Goal: Task Accomplishment & Management: Manage account settings

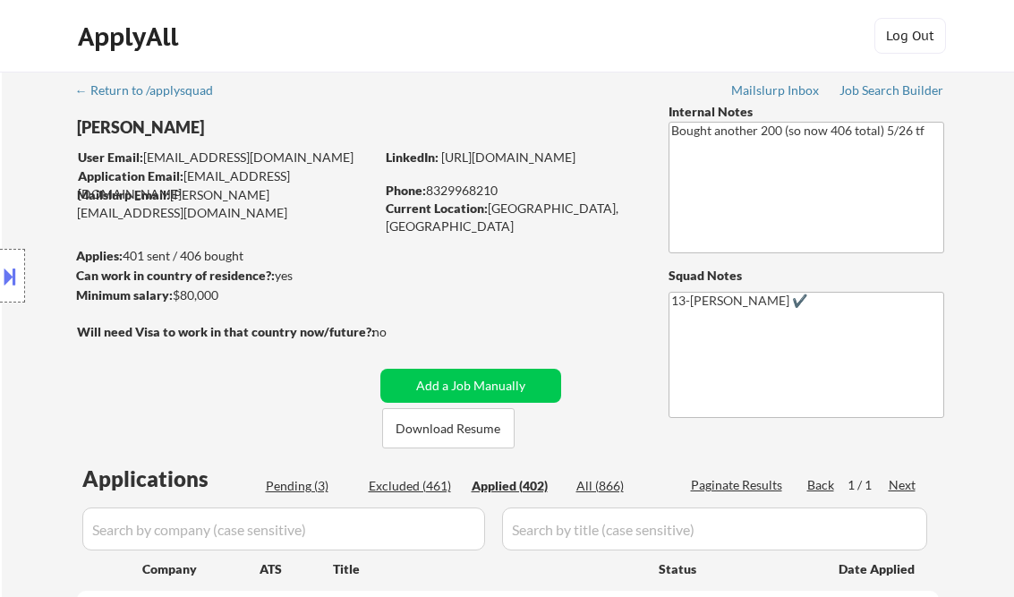
select select ""applied""
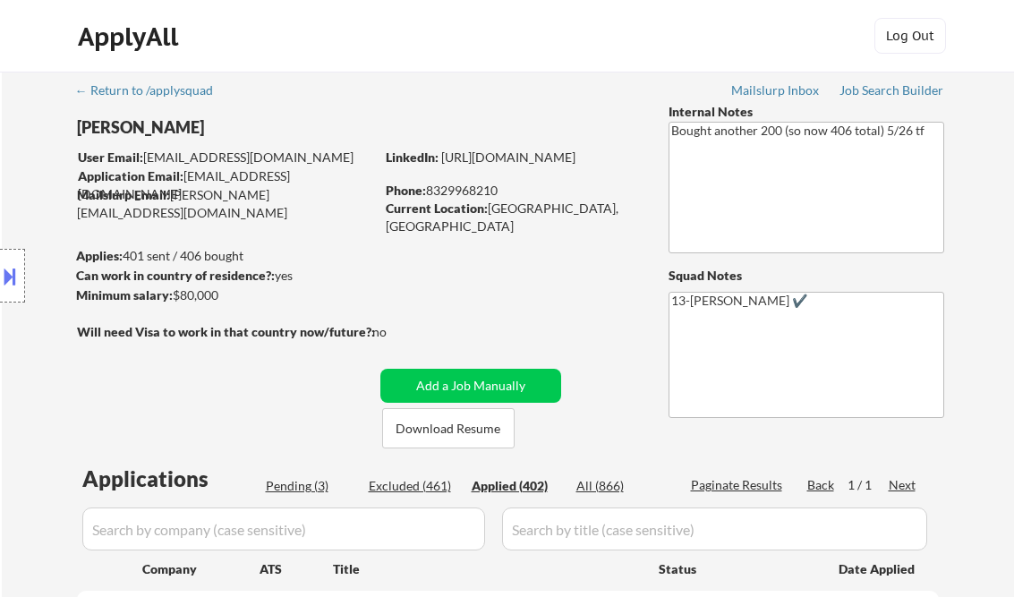
select select ""applied""
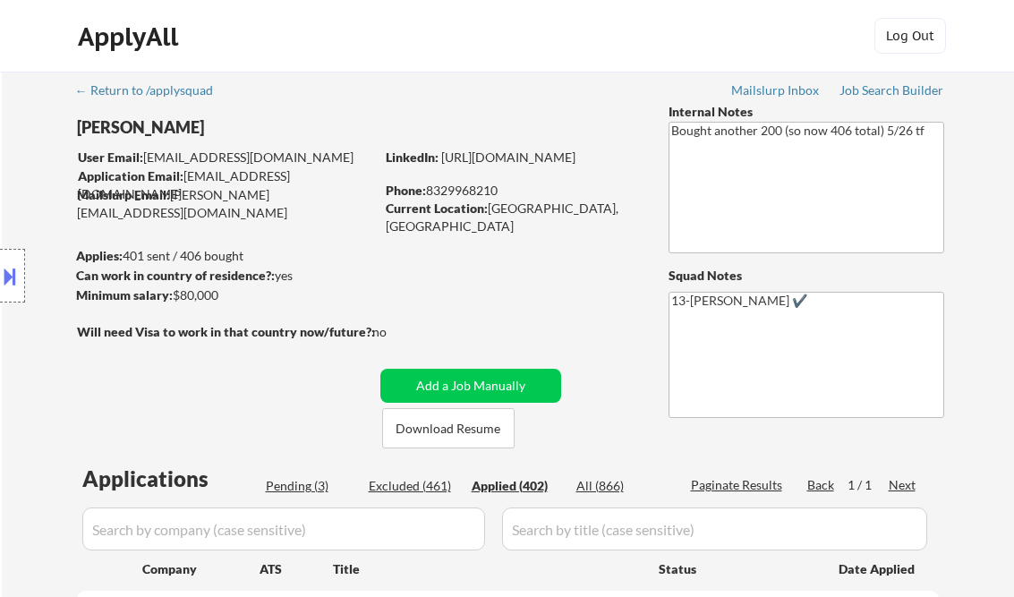
select select ""applied""
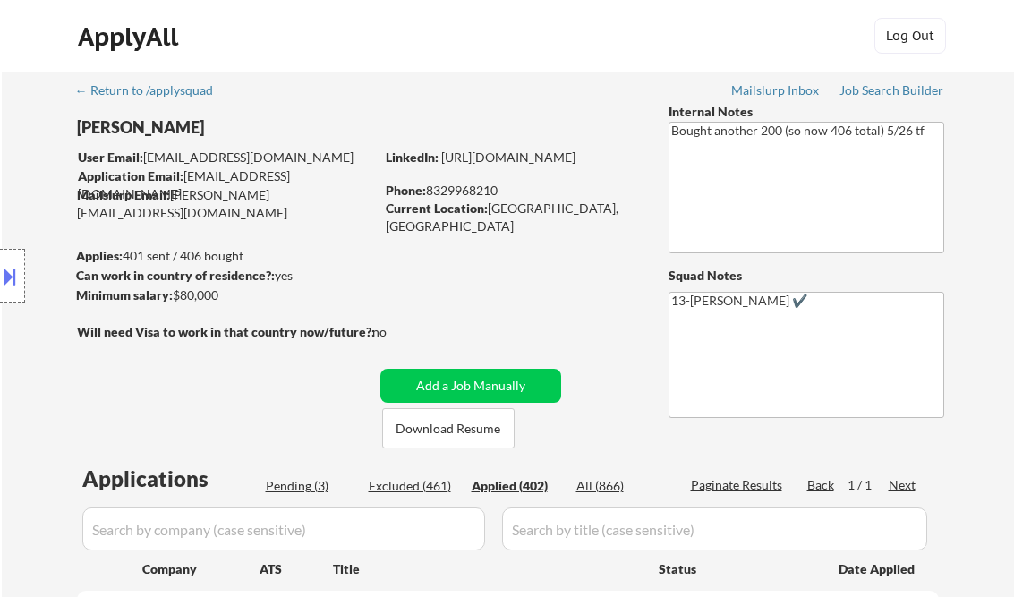
select select ""applied""
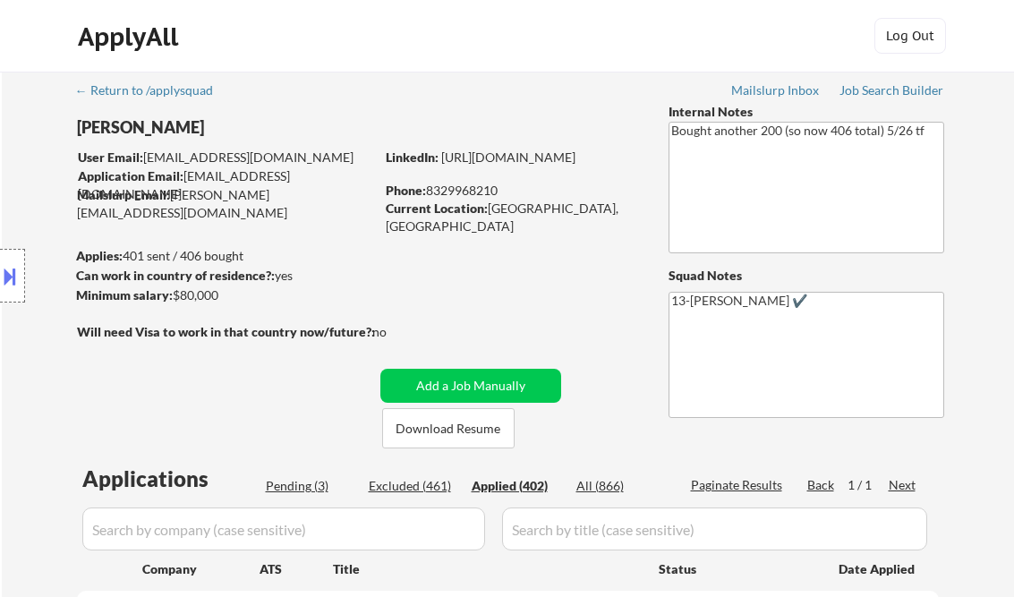
select select ""applied""
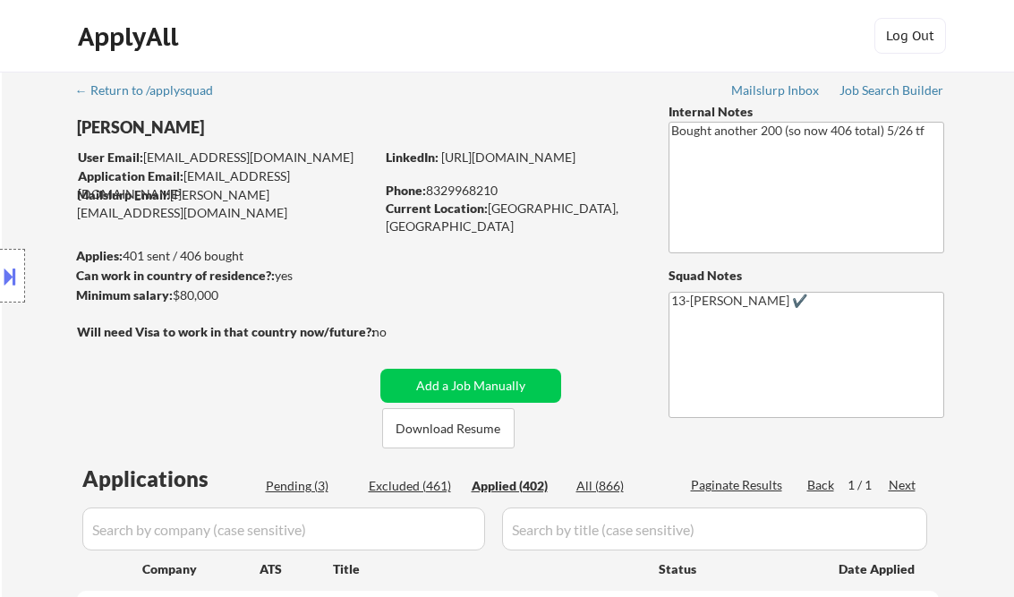
select select ""applied""
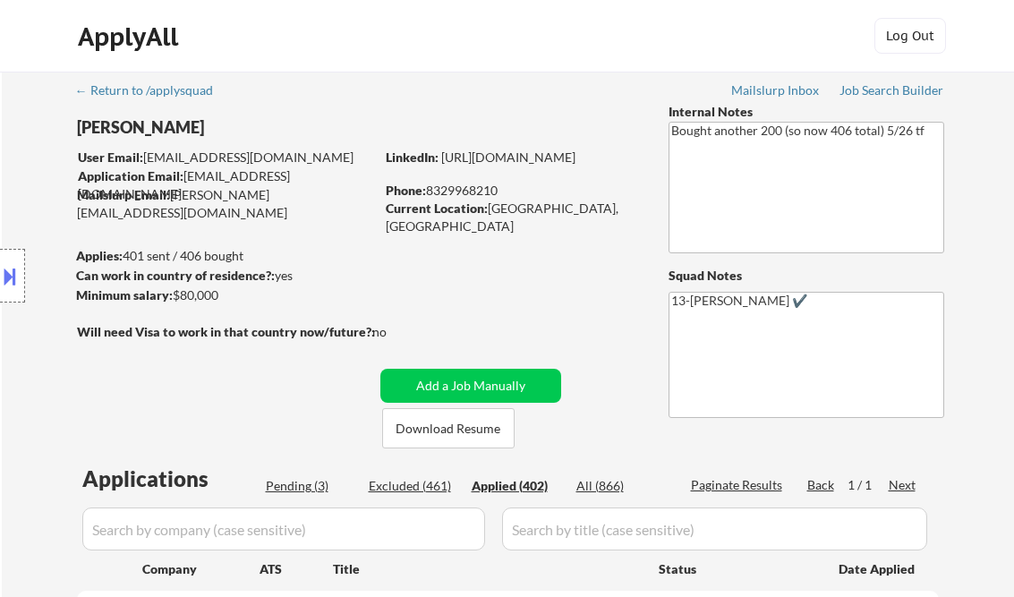
select select ""applied""
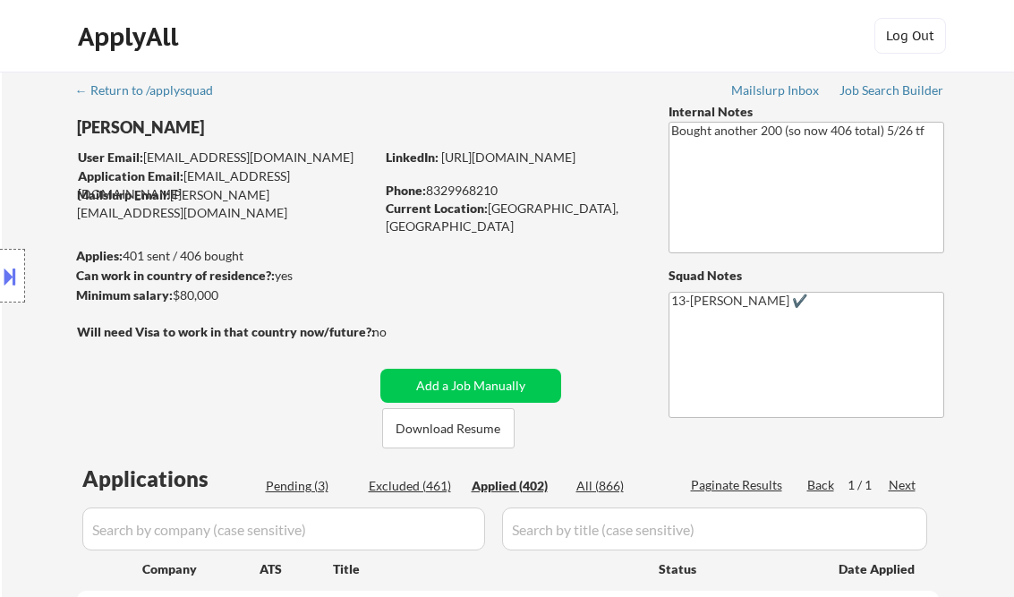
select select ""applied""
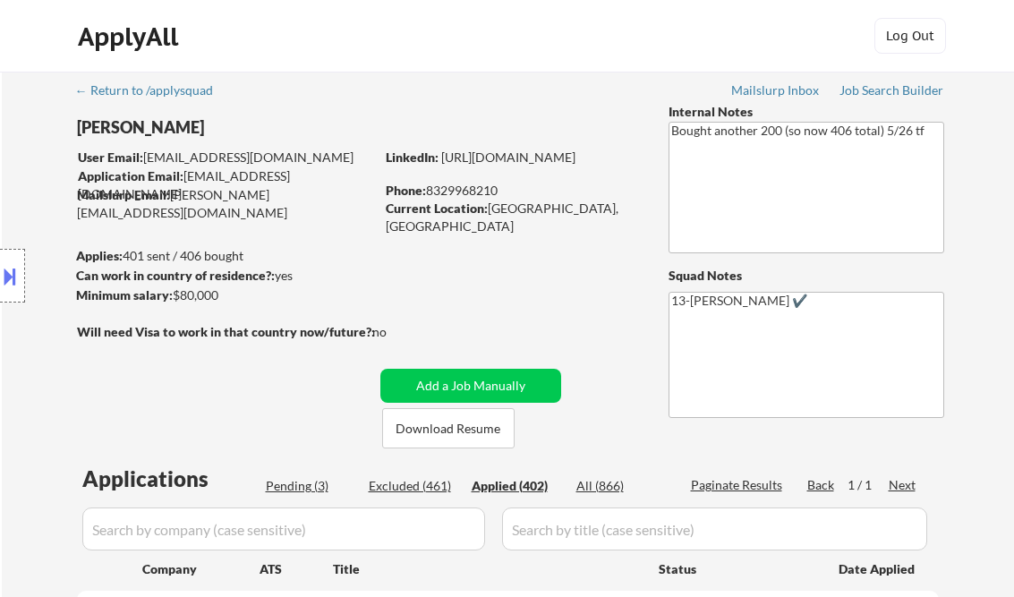
select select ""applied""
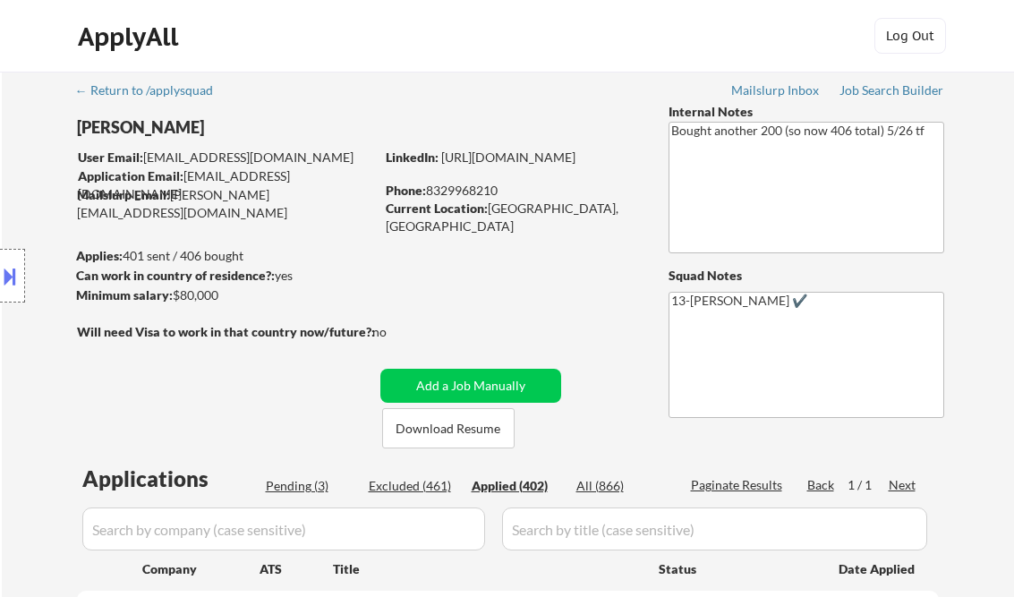
select select ""applied""
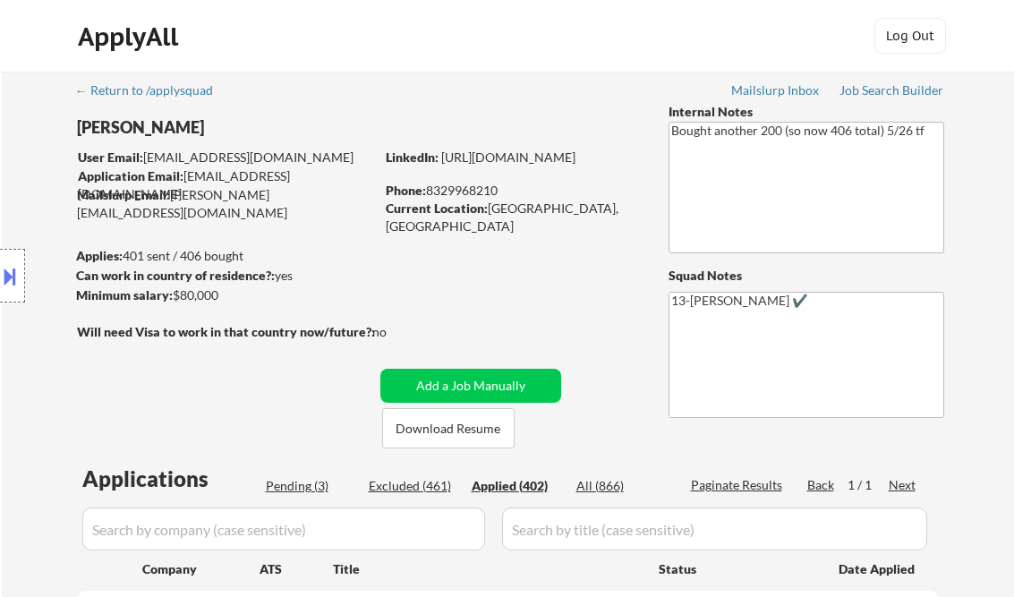
select select ""applied""
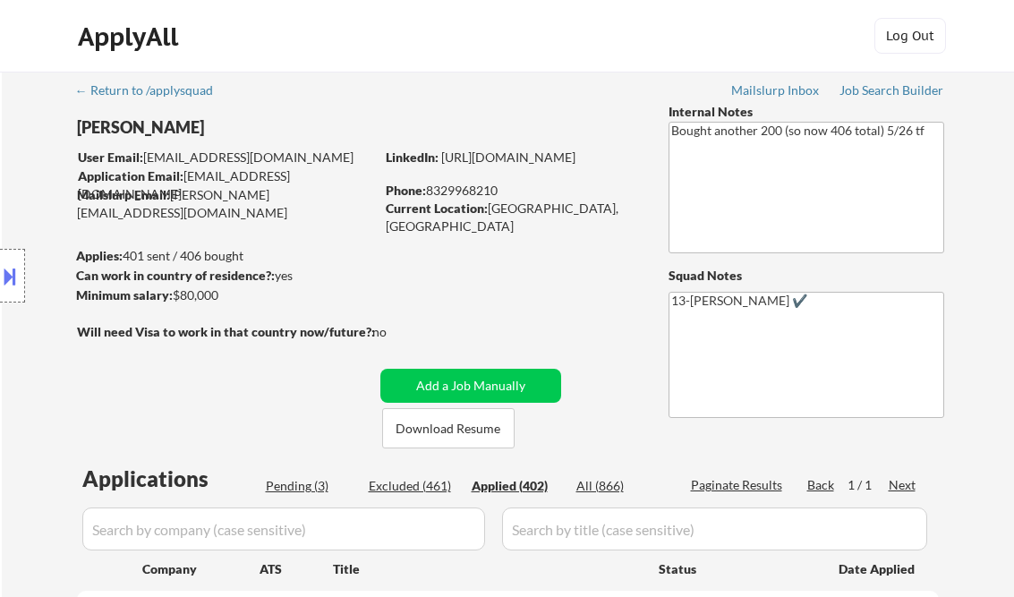
select select ""applied""
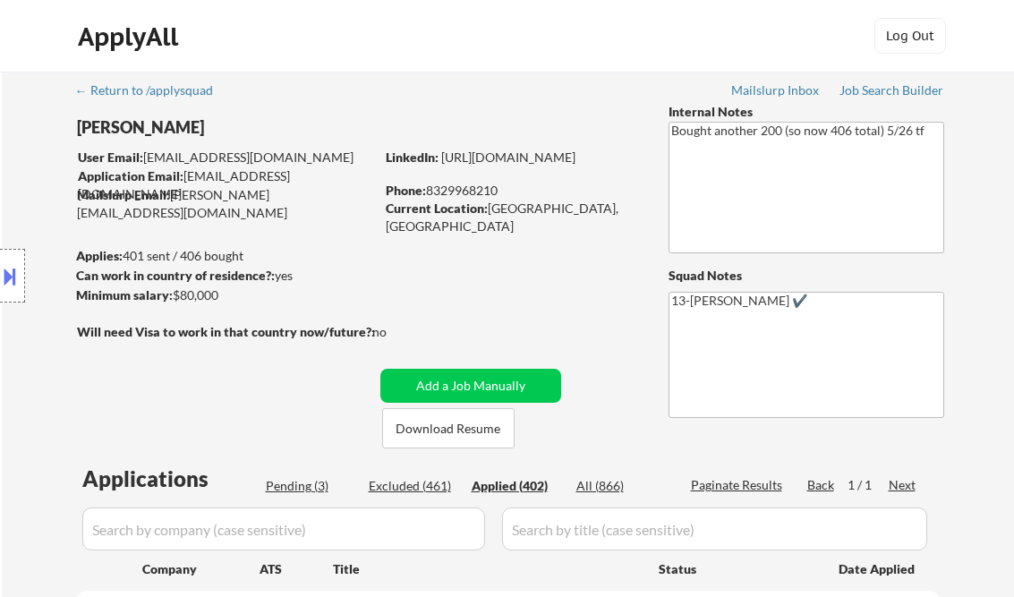
select select ""applied""
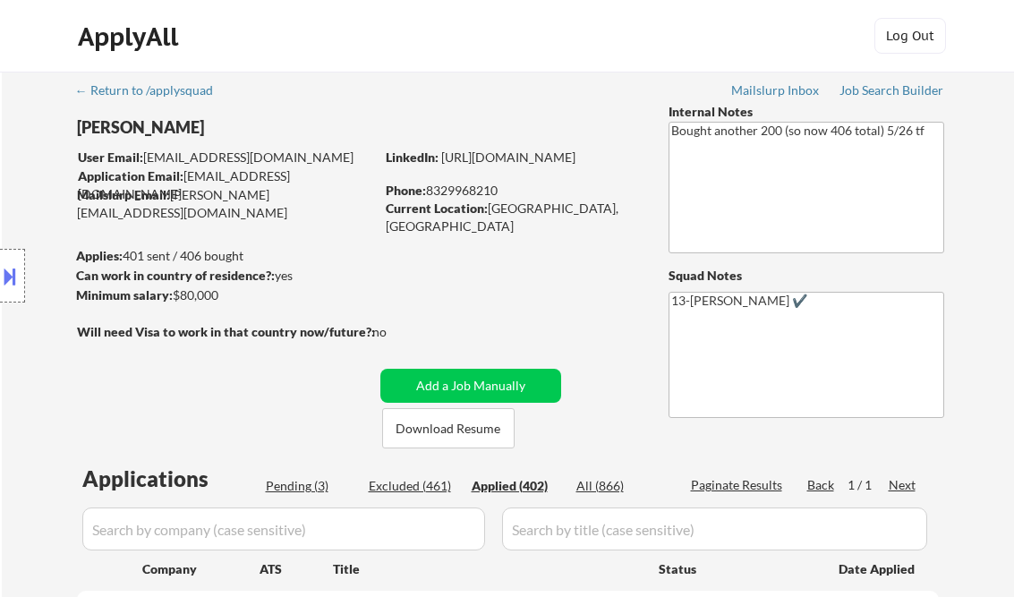
select select ""applied""
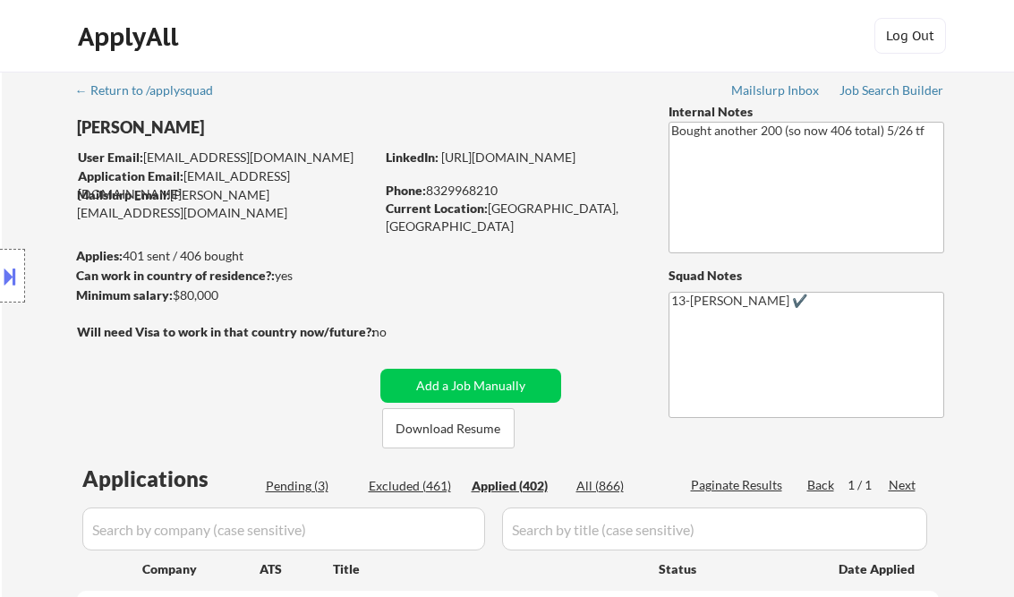
select select ""applied""
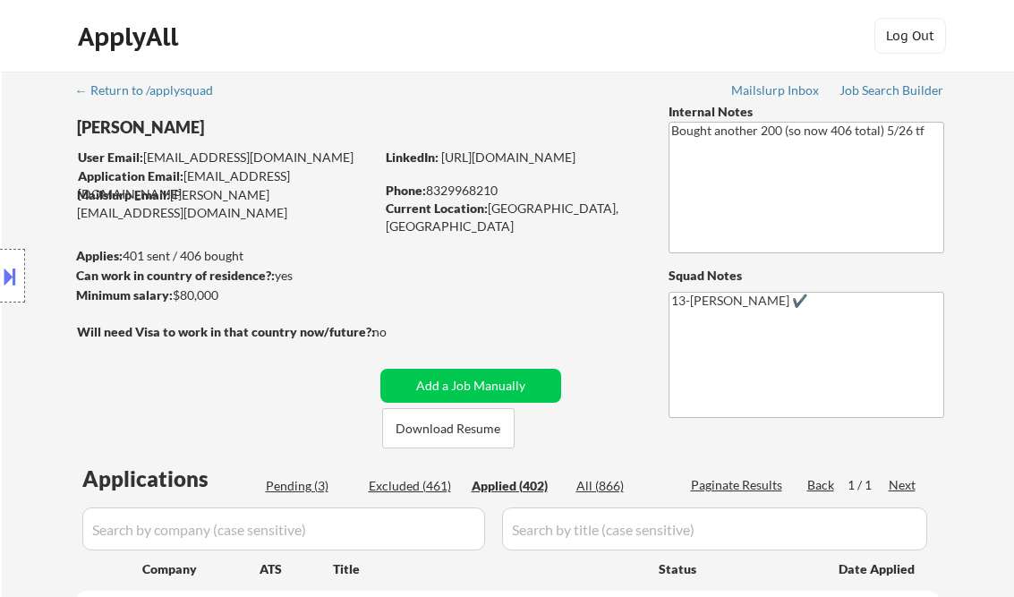
select select ""applied""
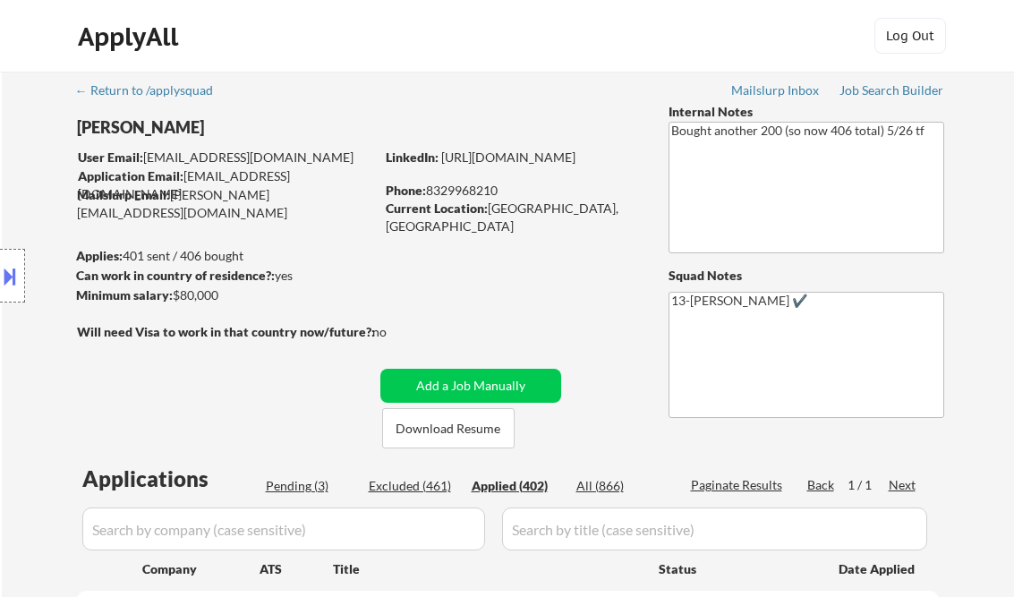
select select ""applied""
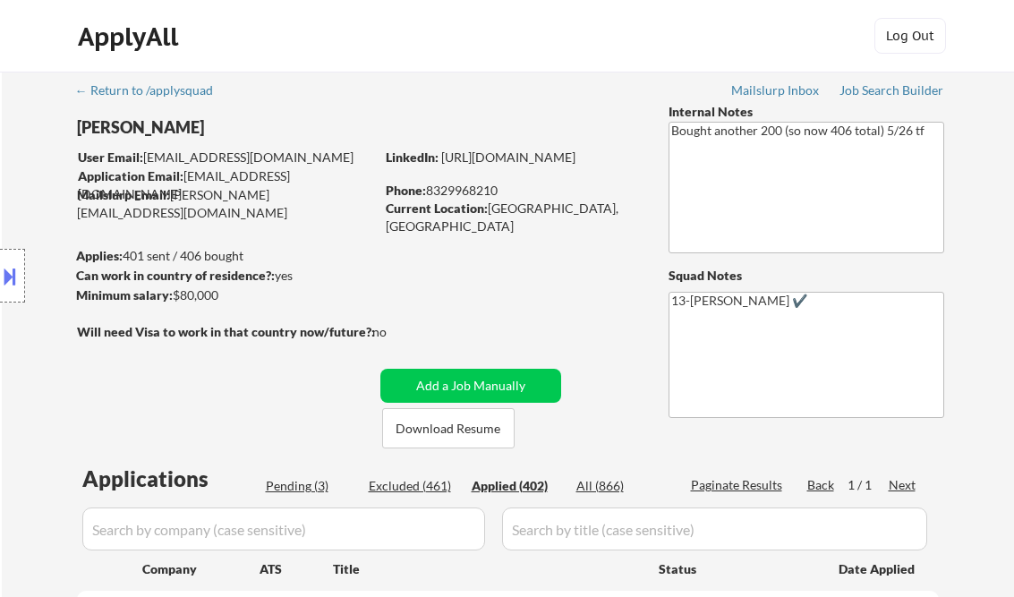
select select ""applied""
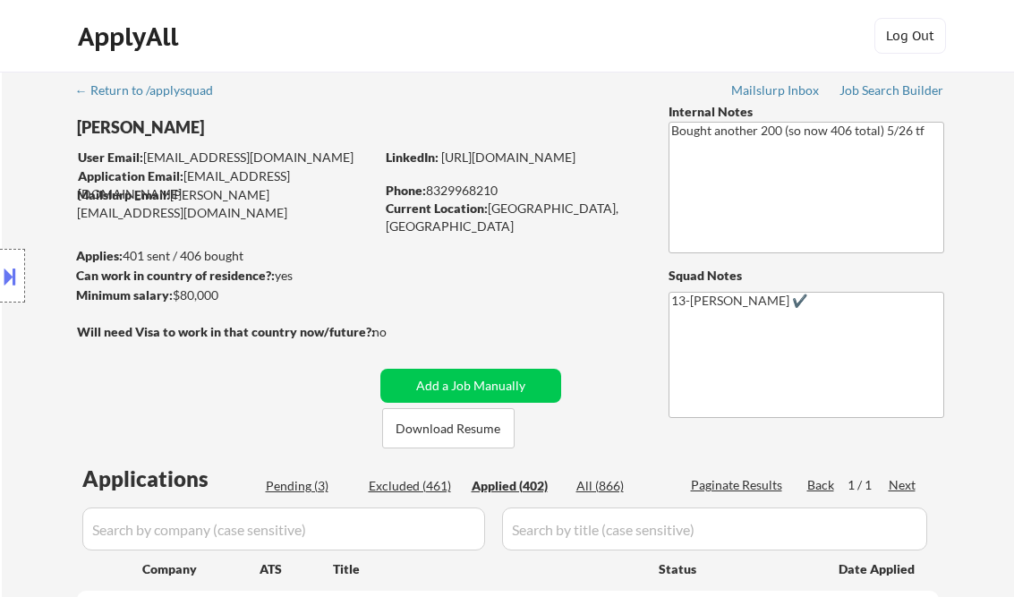
select select ""applied""
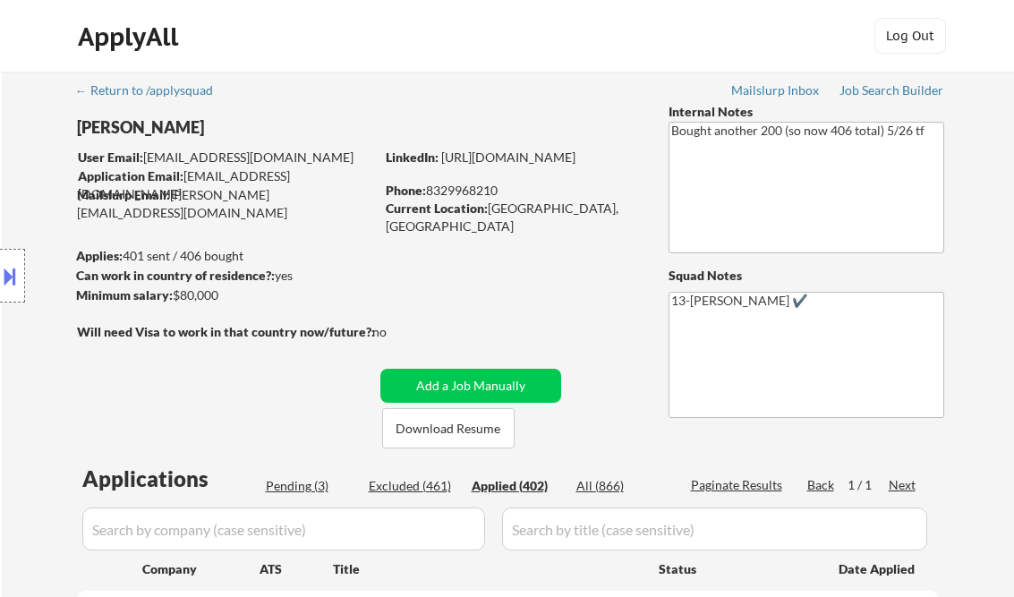
select select ""applied""
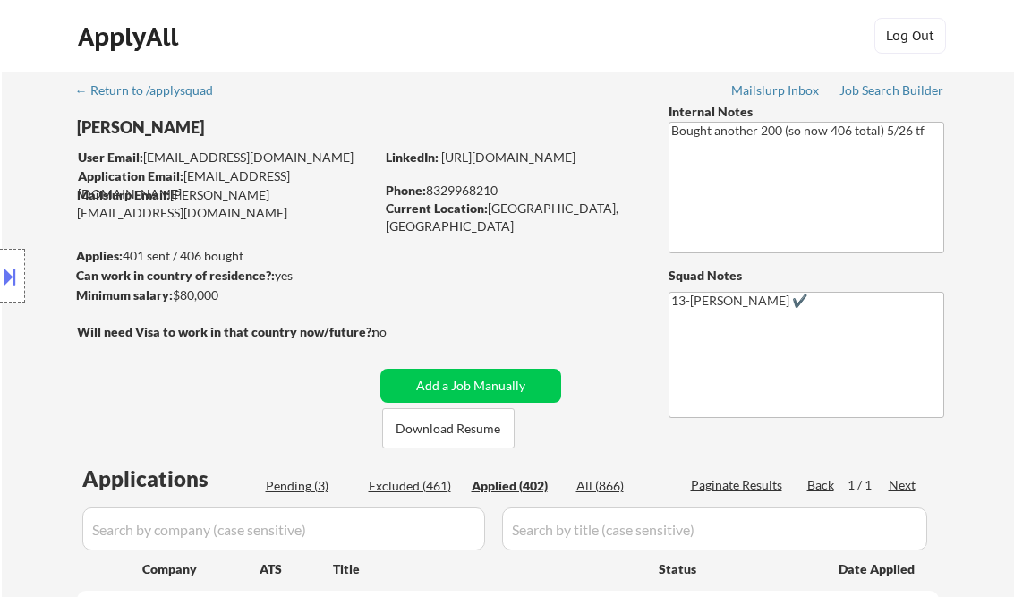
select select ""applied""
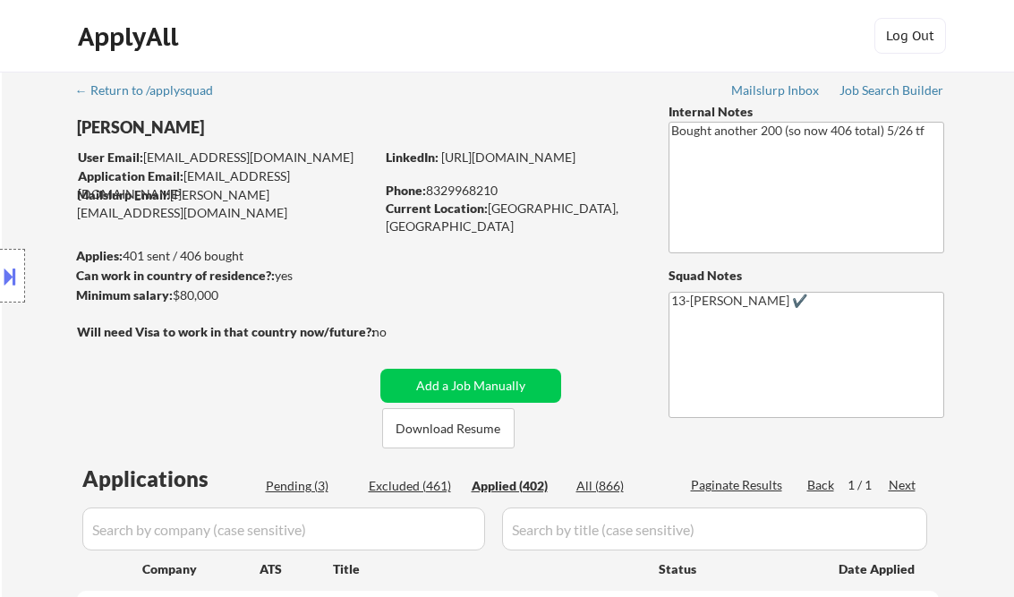
select select ""applied""
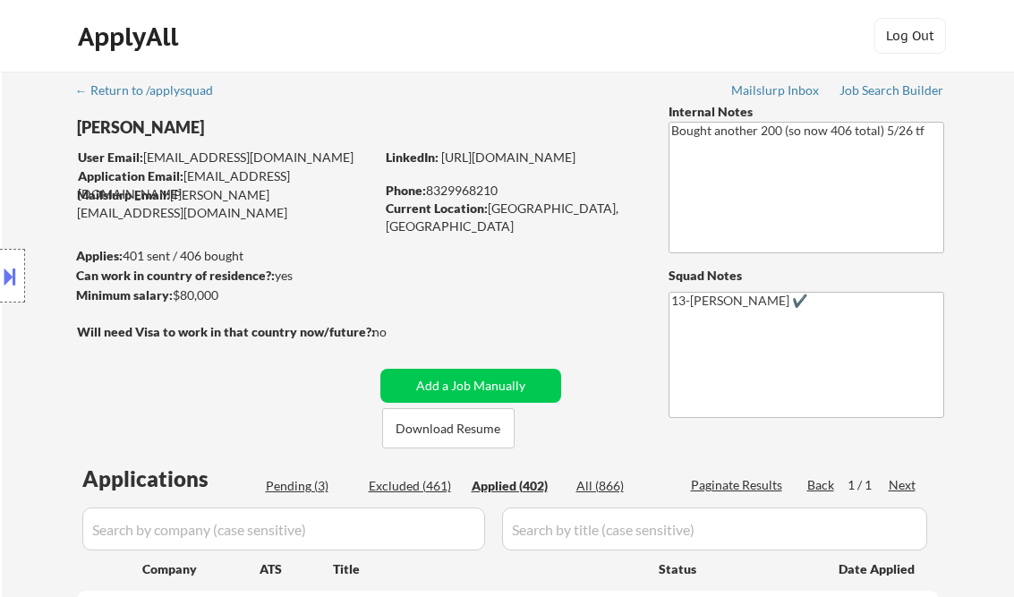
select select ""applied""
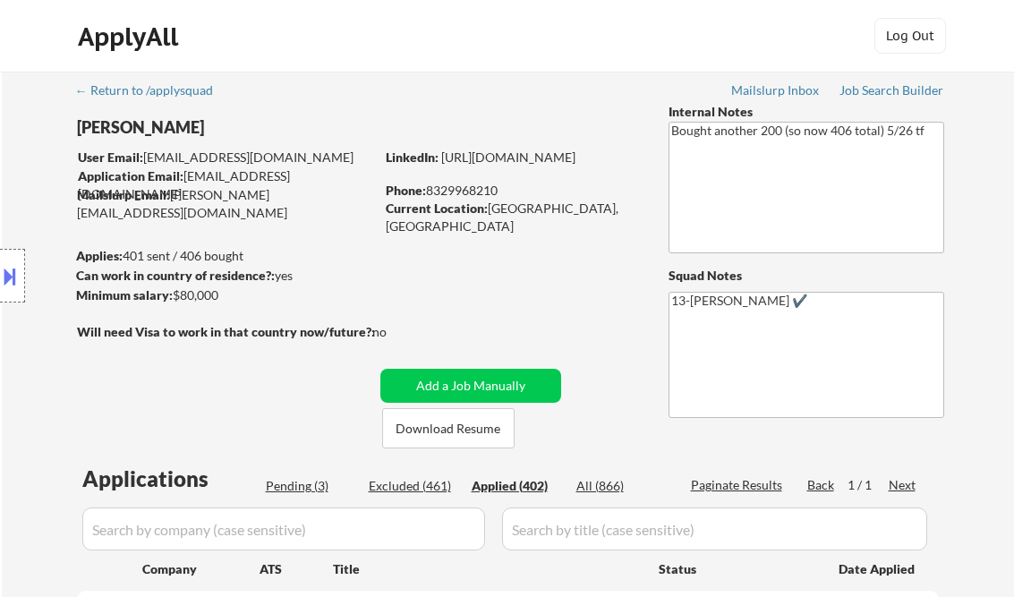
select select ""applied""
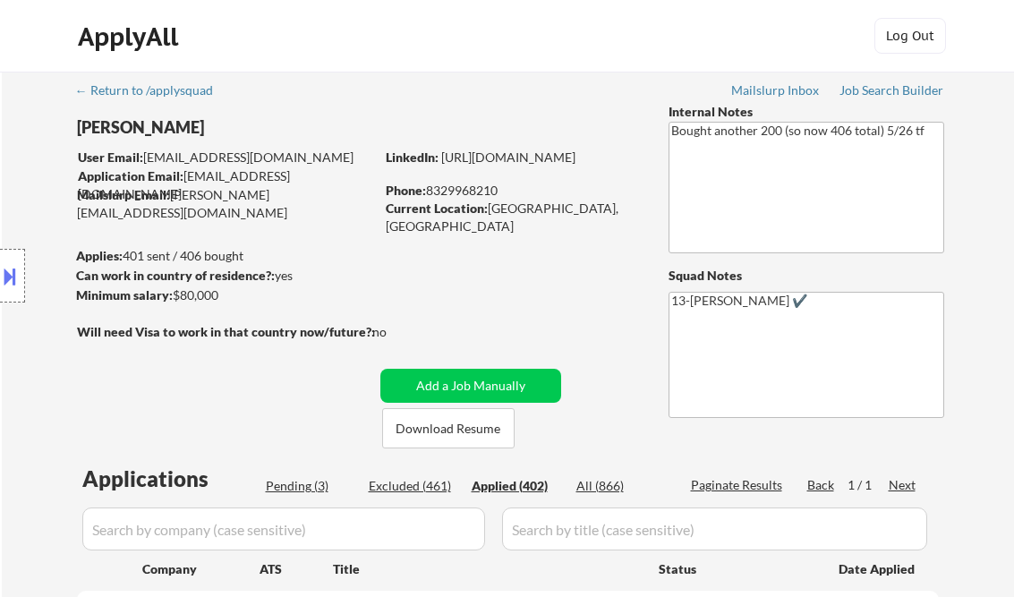
select select ""applied""
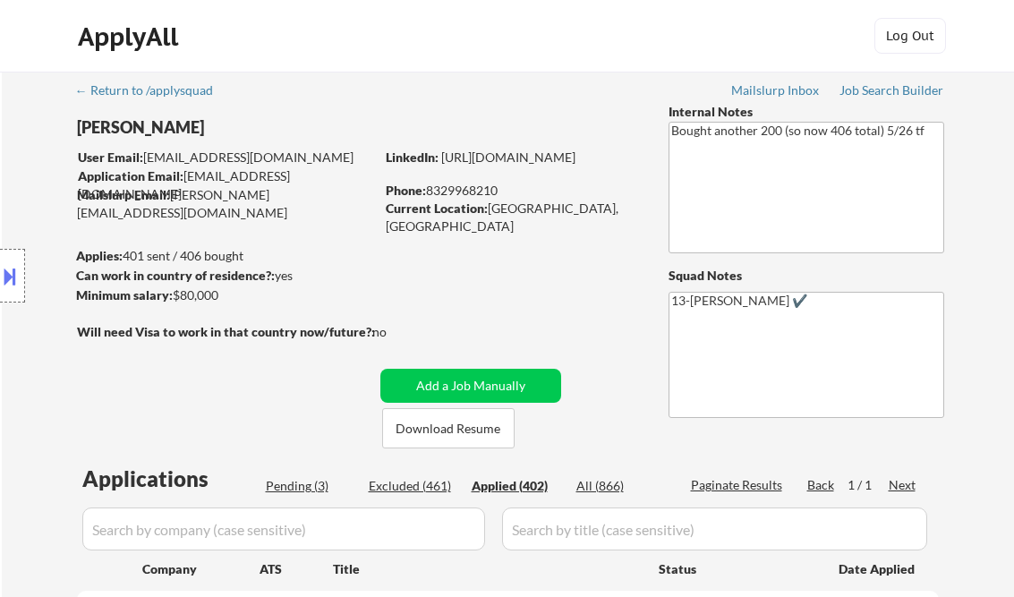
select select ""applied""
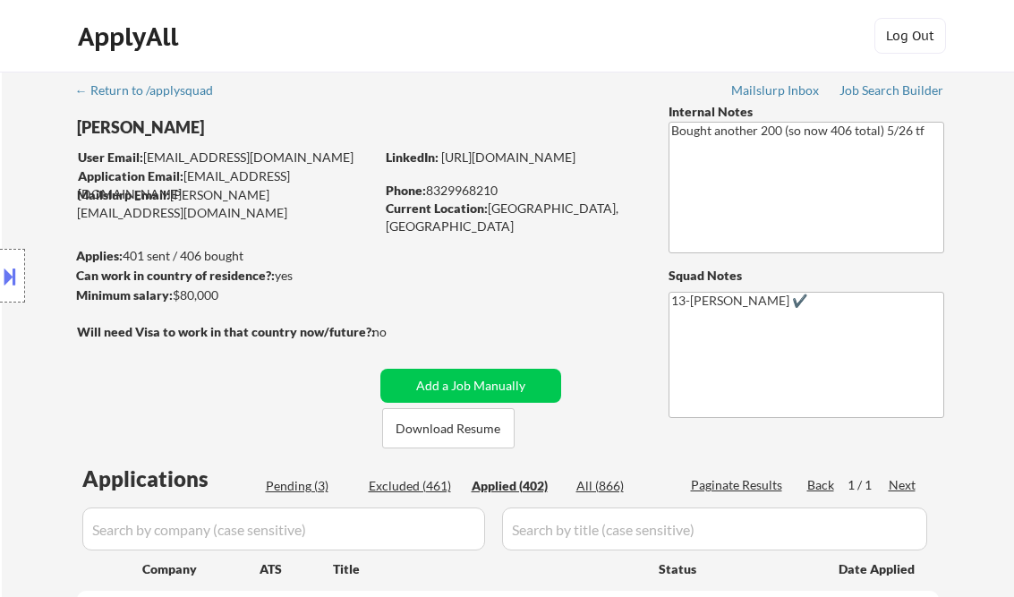
select select ""applied""
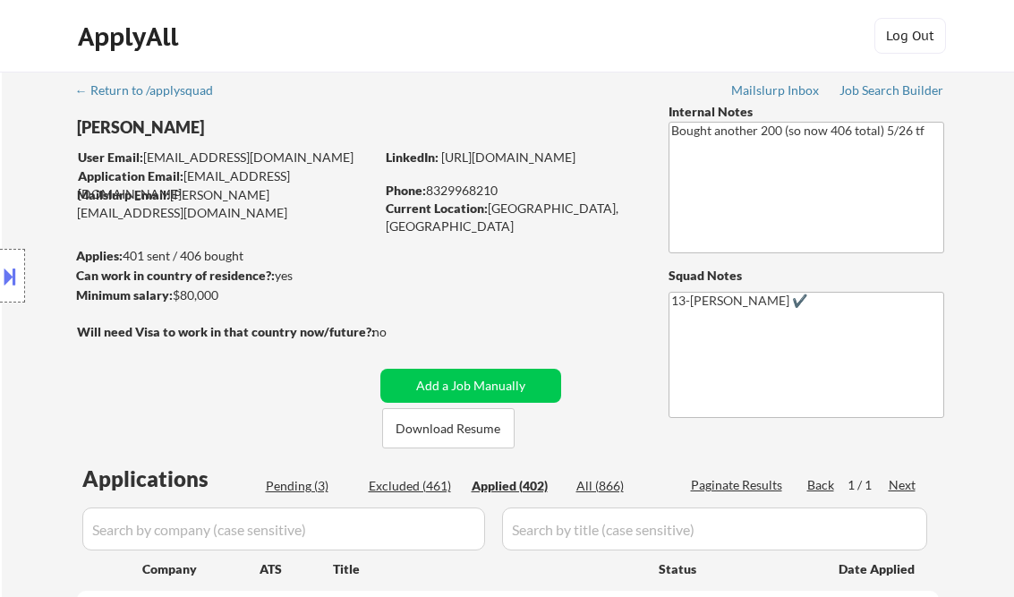
select select ""applied""
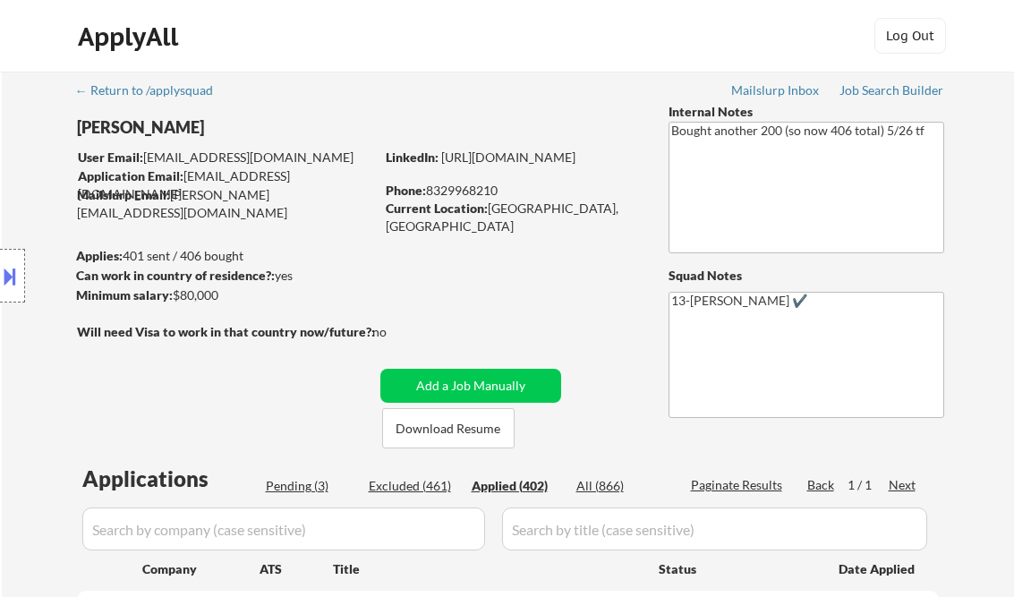
select select ""applied""
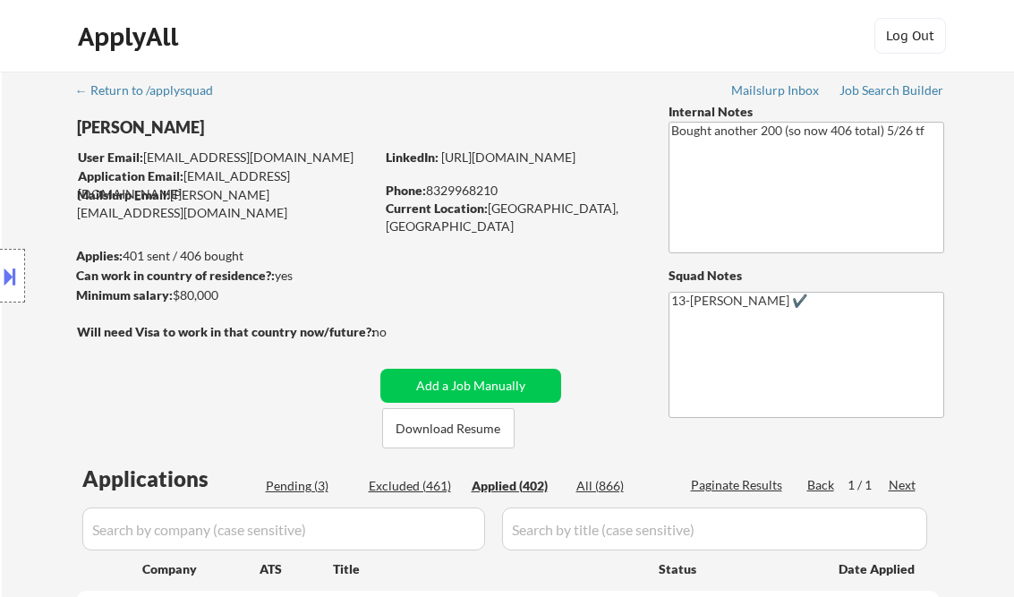
select select ""applied""
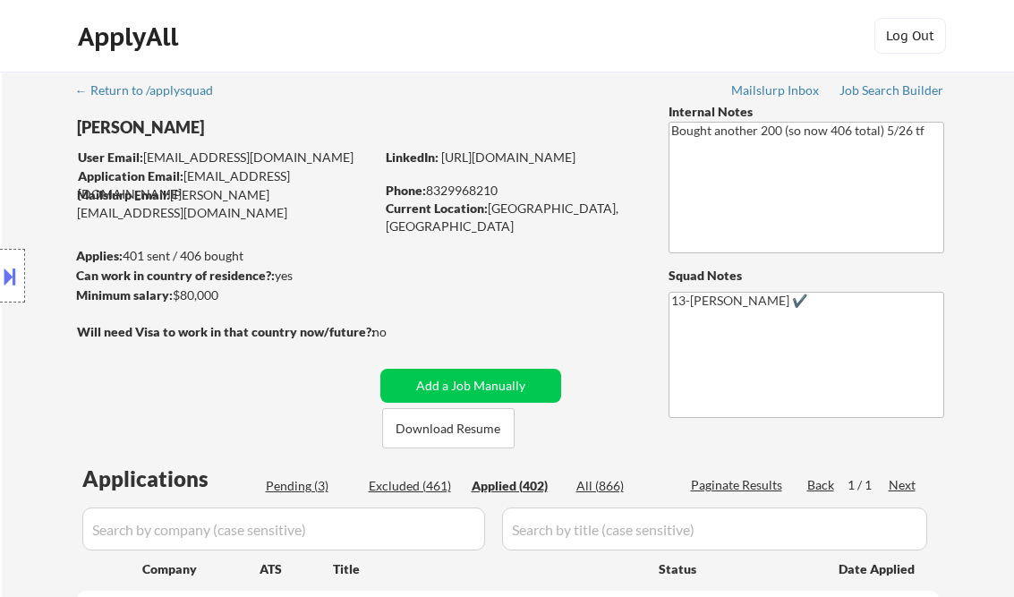
select select ""applied""
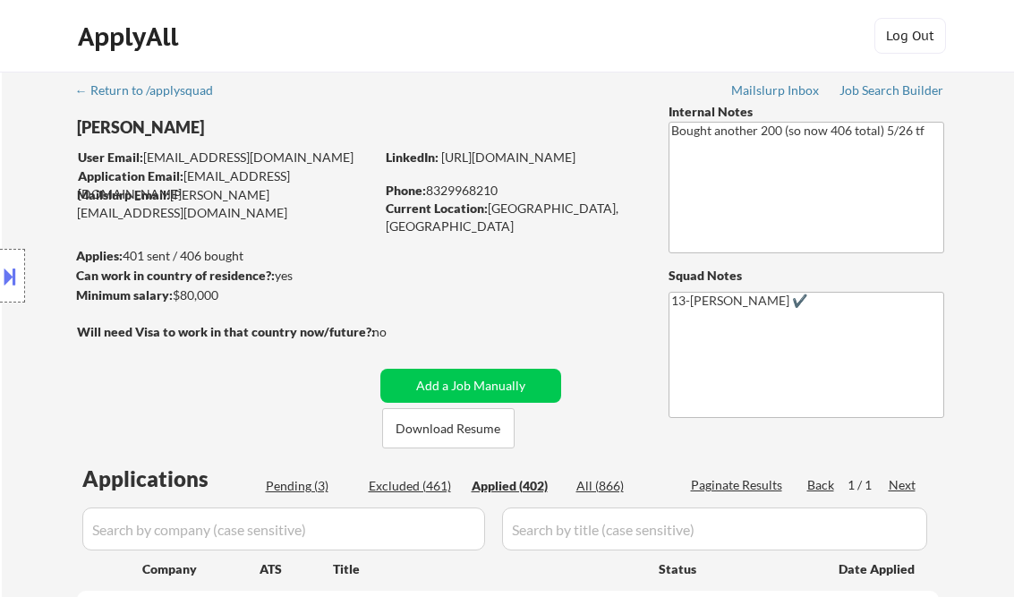
select select ""applied""
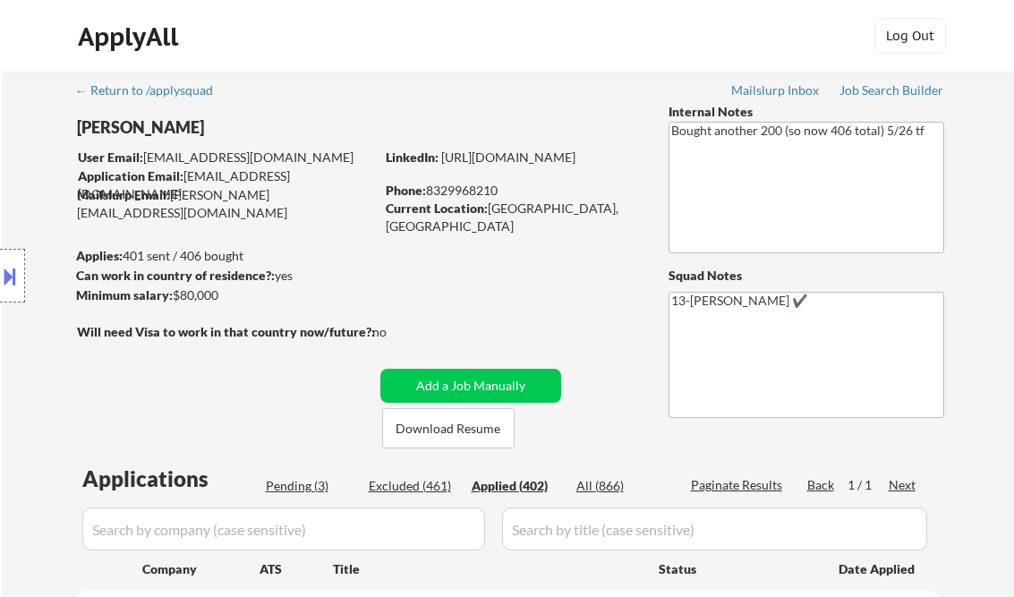
select select ""applied""
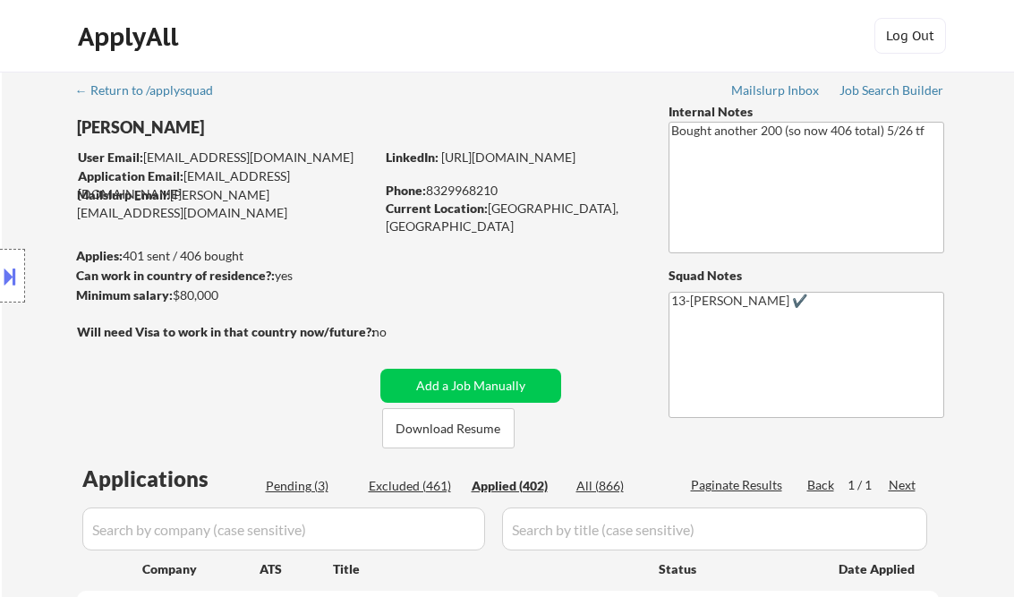
select select ""applied""
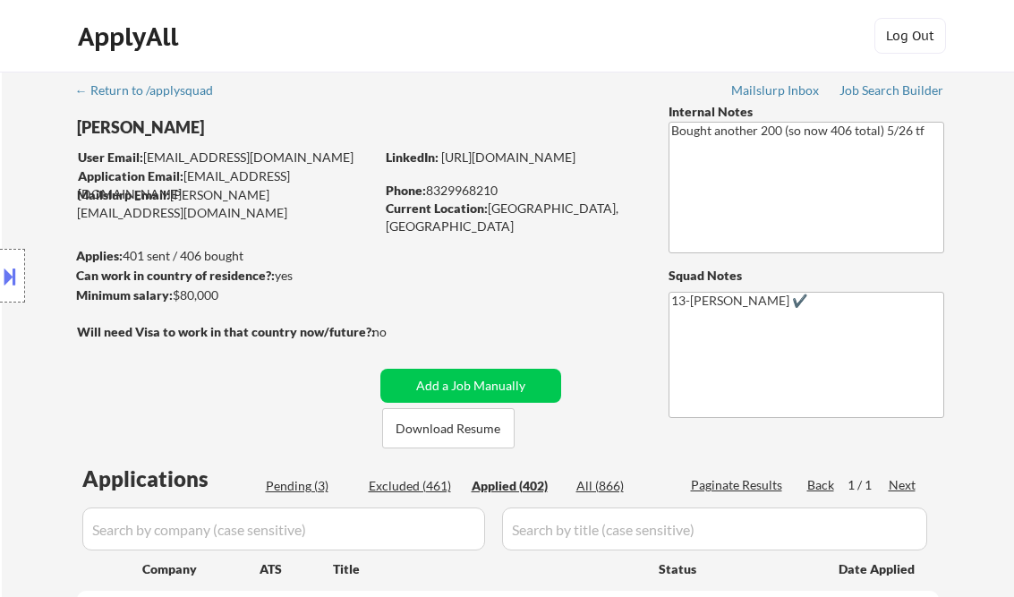
select select ""applied""
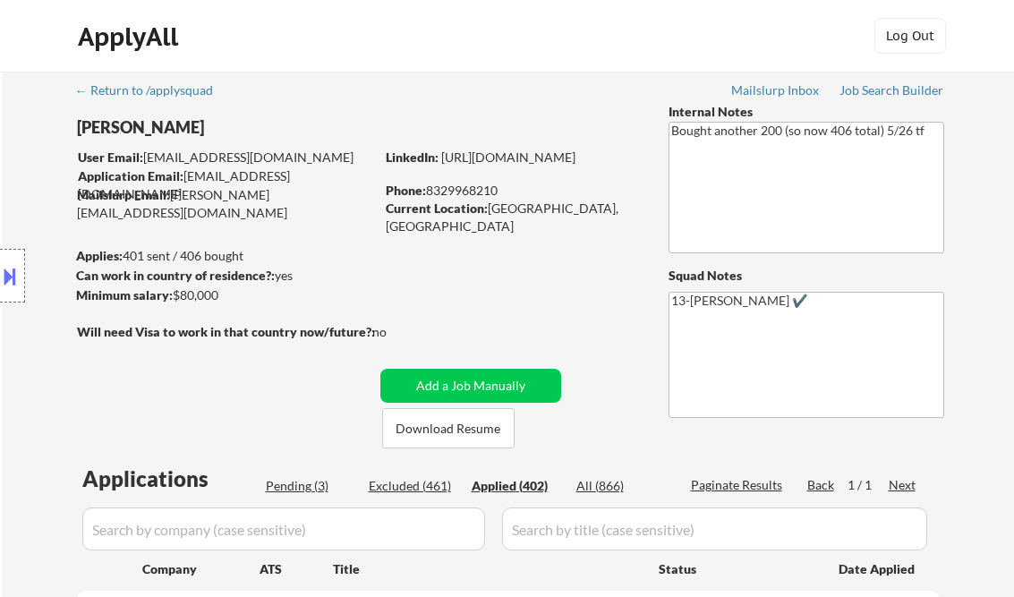
select select ""applied""
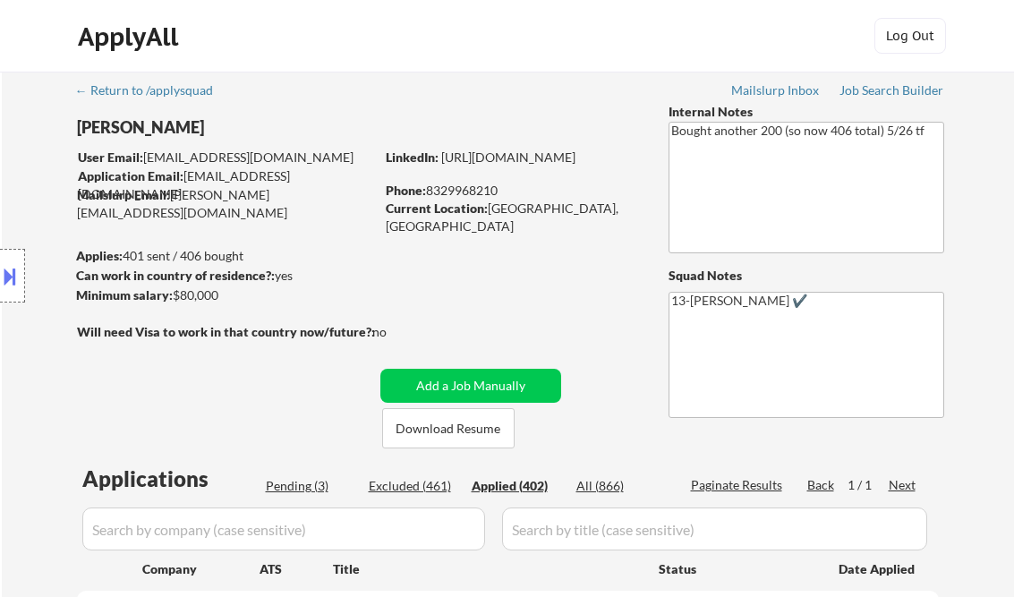
select select ""applied""
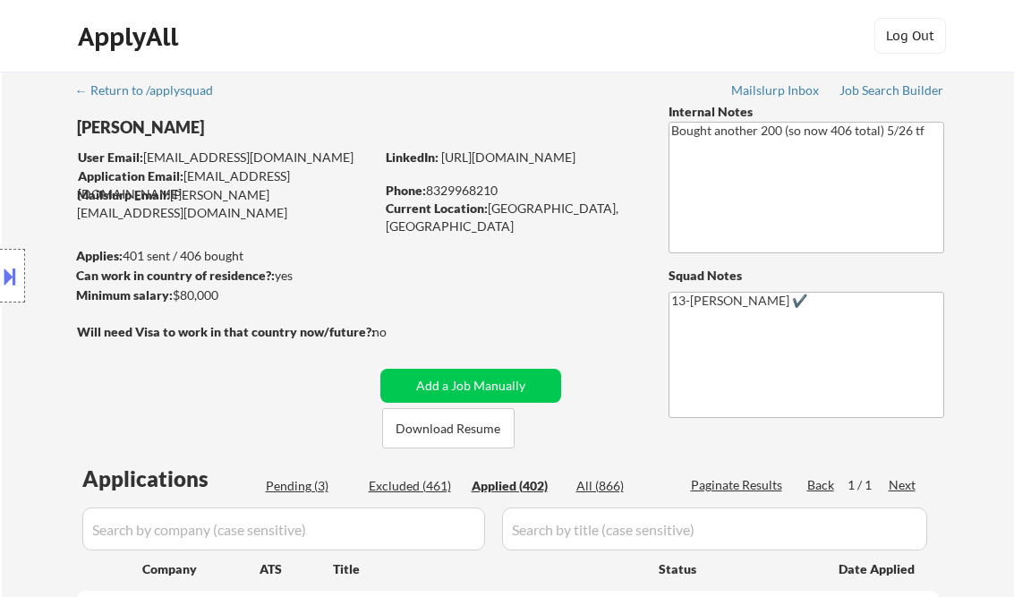
select select ""applied""
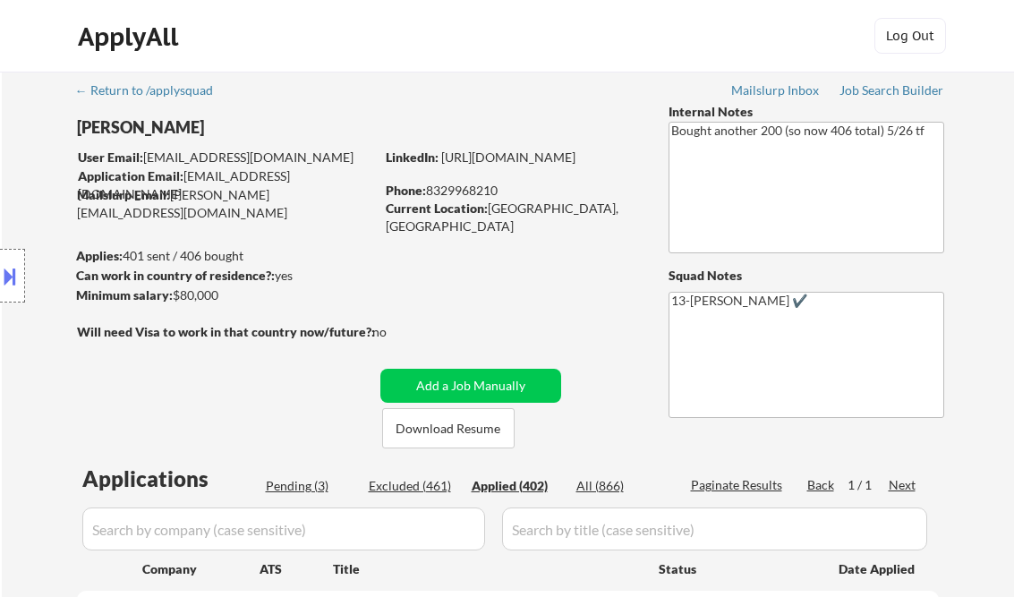
select select ""applied""
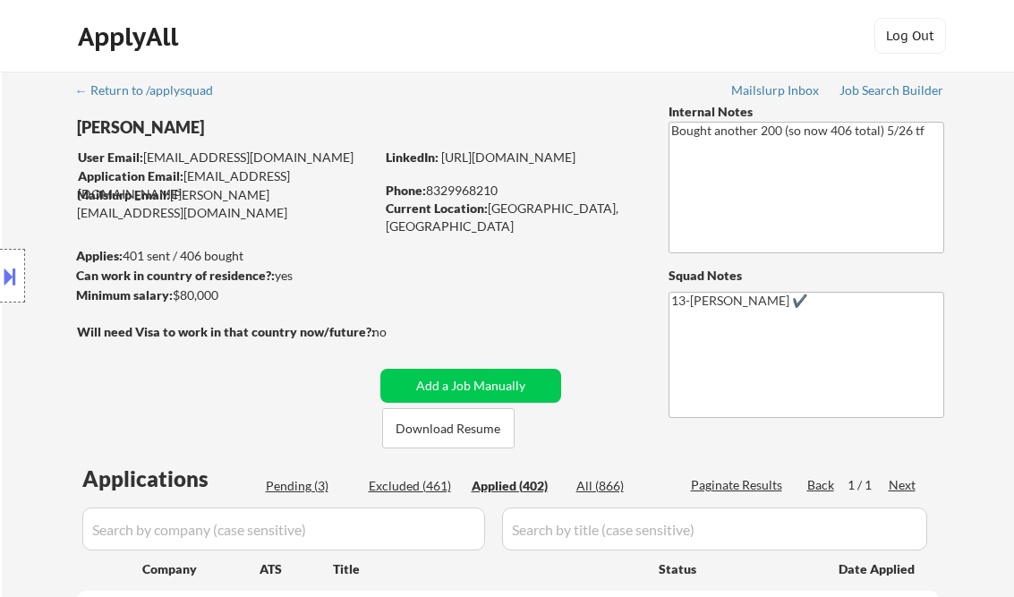
select select ""applied""
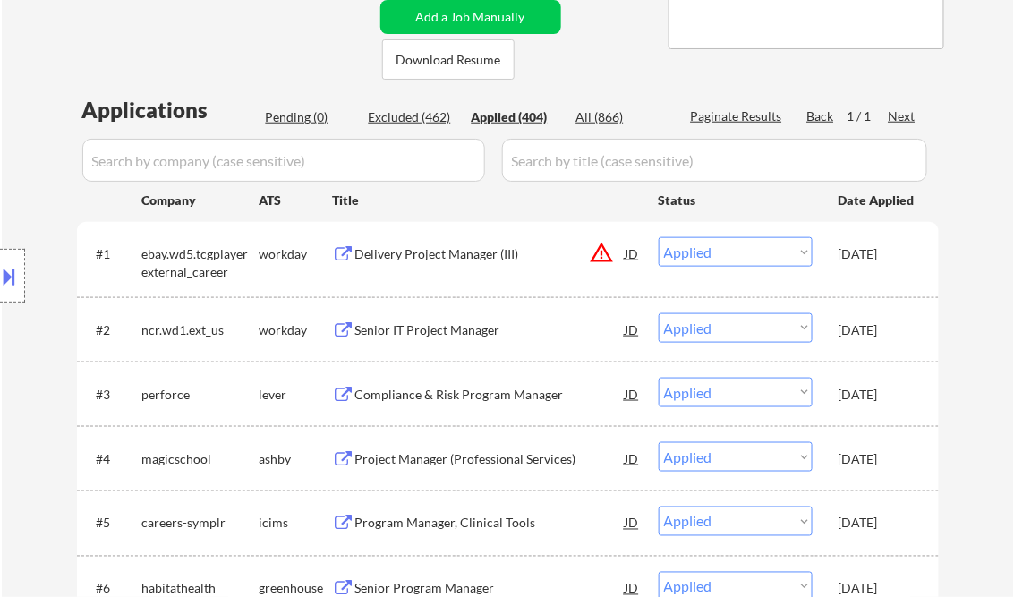
scroll to position [491, 0]
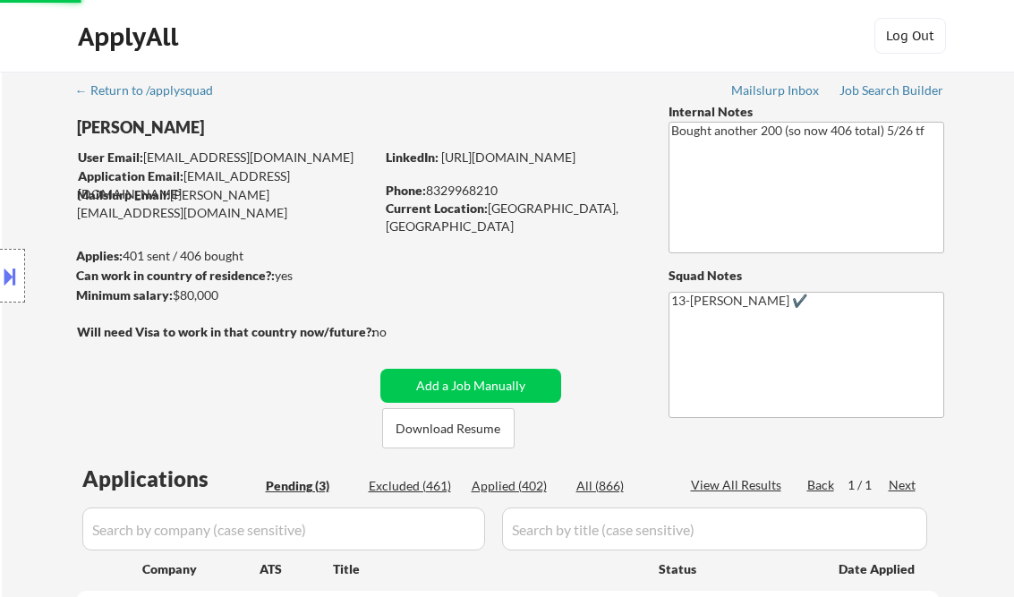
select select ""excluded__other_""
select select ""pending""
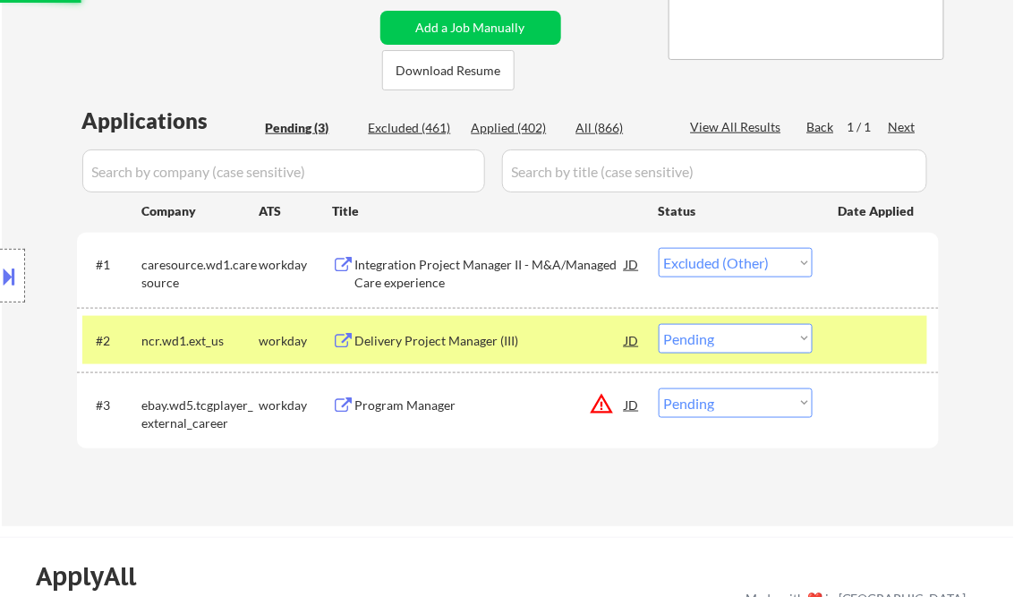
click at [417, 335] on div "Delivery Project Manager (III)" at bounding box center [490, 341] width 270 height 18
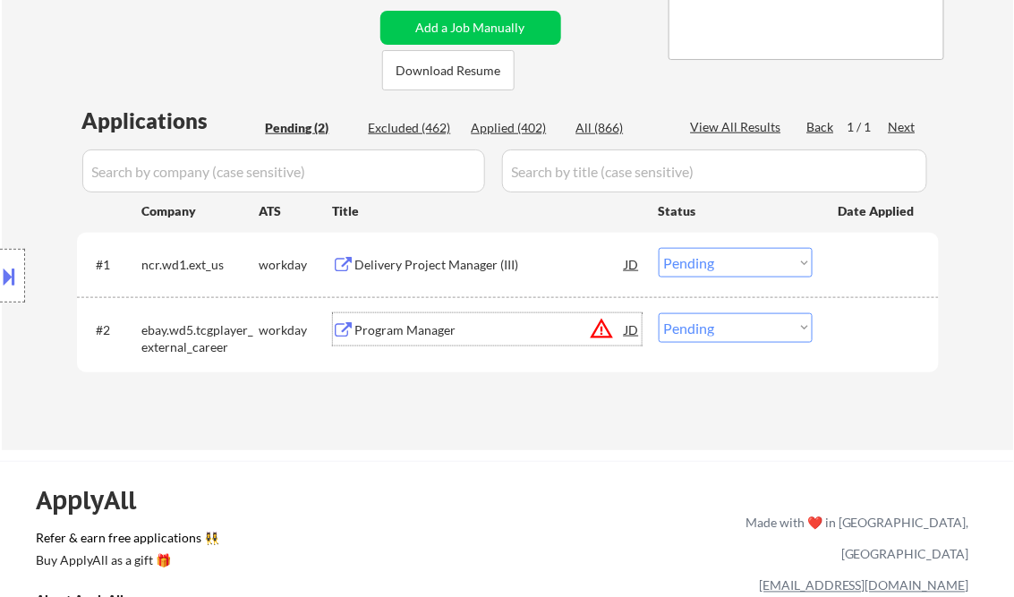
click at [16, 268] on button at bounding box center [10, 276] width 20 height 30
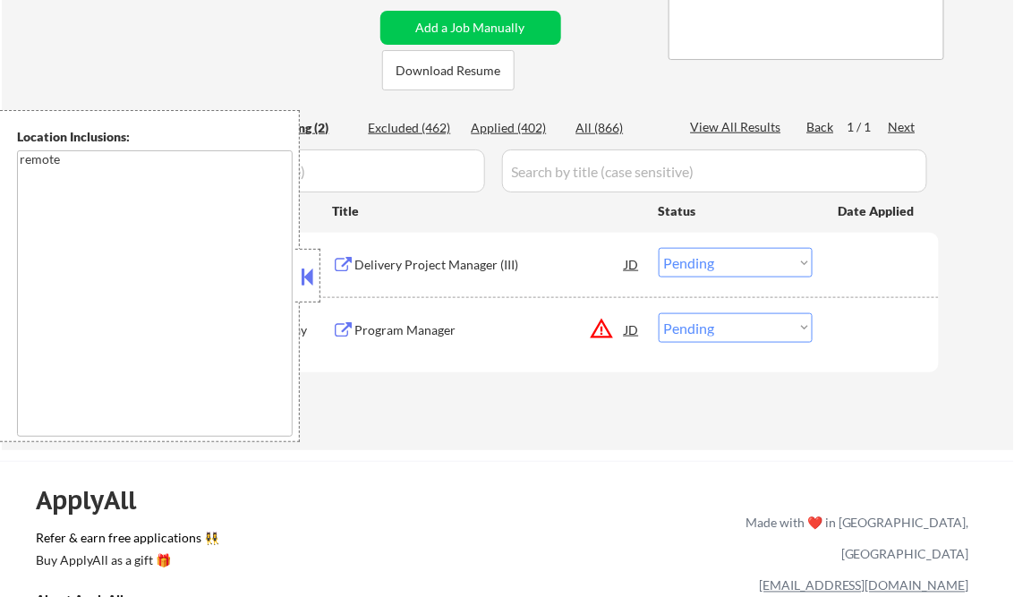
click at [303, 276] on button at bounding box center [308, 276] width 20 height 27
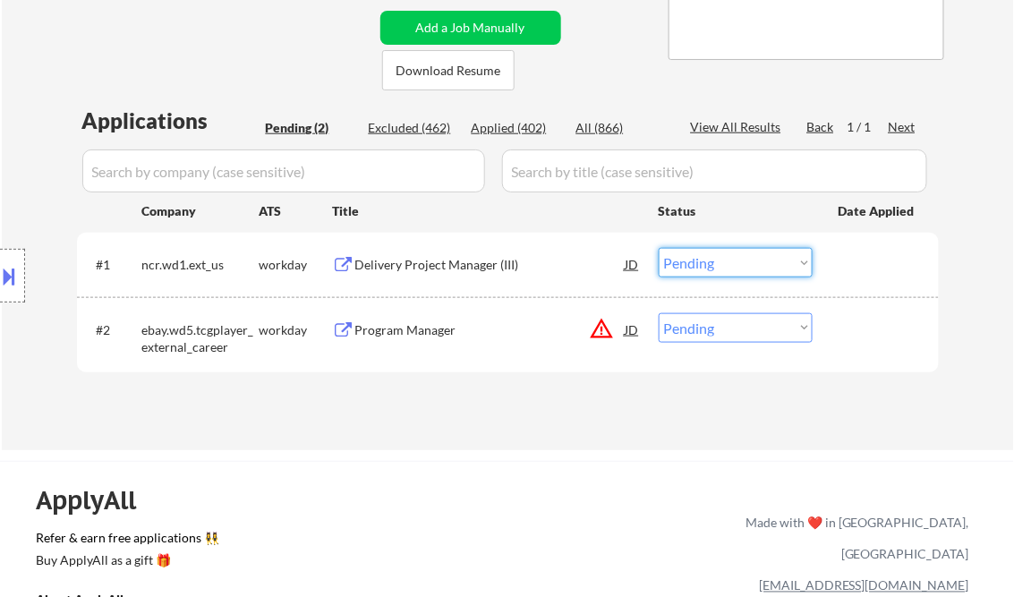
drag, startPoint x: 695, startPoint y: 269, endPoint x: 723, endPoint y: 278, distance: 30.0
click at [695, 269] on select "Choose an option... Pending Applied Excluded (Questions) Excluded (Expired) Exc…" at bounding box center [736, 263] width 154 height 30
click at [659, 248] on select "Choose an option... Pending Applied Excluded (Questions) Excluded (Expired) Exc…" at bounding box center [736, 263] width 154 height 30
click at [449, 326] on div "Program Manager" at bounding box center [490, 330] width 270 height 18
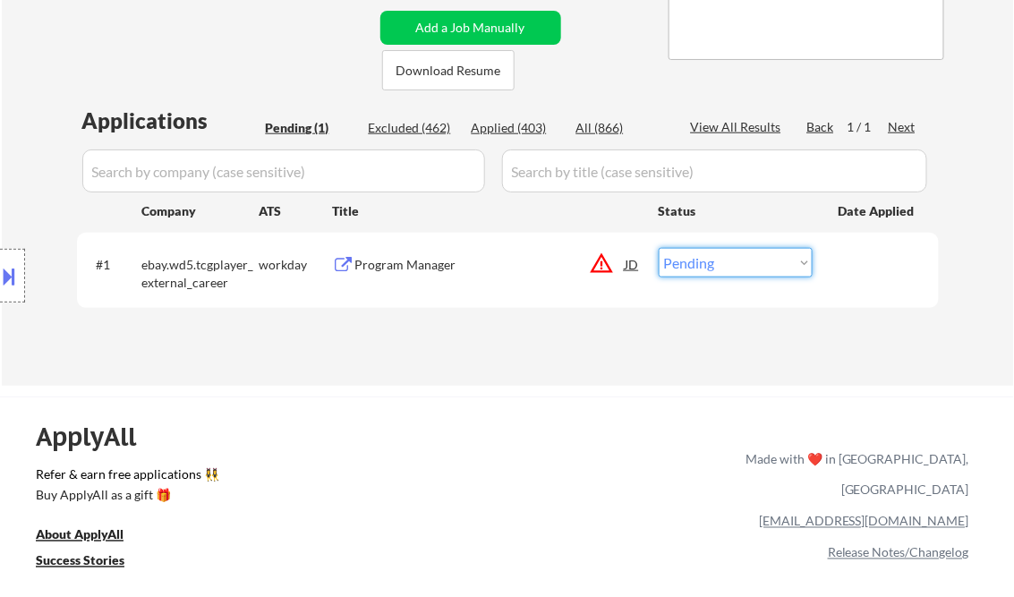
drag, startPoint x: 730, startPoint y: 260, endPoint x: 739, endPoint y: 269, distance: 13.3
click at [730, 260] on select "Choose an option... Pending Applied Excluded (Questions) Excluded (Expired) Exc…" at bounding box center [736, 263] width 154 height 30
select select ""applied""
click at [659, 248] on select "Choose an option... Pending Applied Excluded (Questions) Excluded (Expired) Exc…" at bounding box center [736, 263] width 154 height 30
click at [546, 328] on div "Applications Pending (1) Excluded (462) Applied (403) All (866) View All Result…" at bounding box center [508, 229] width 862 height 246
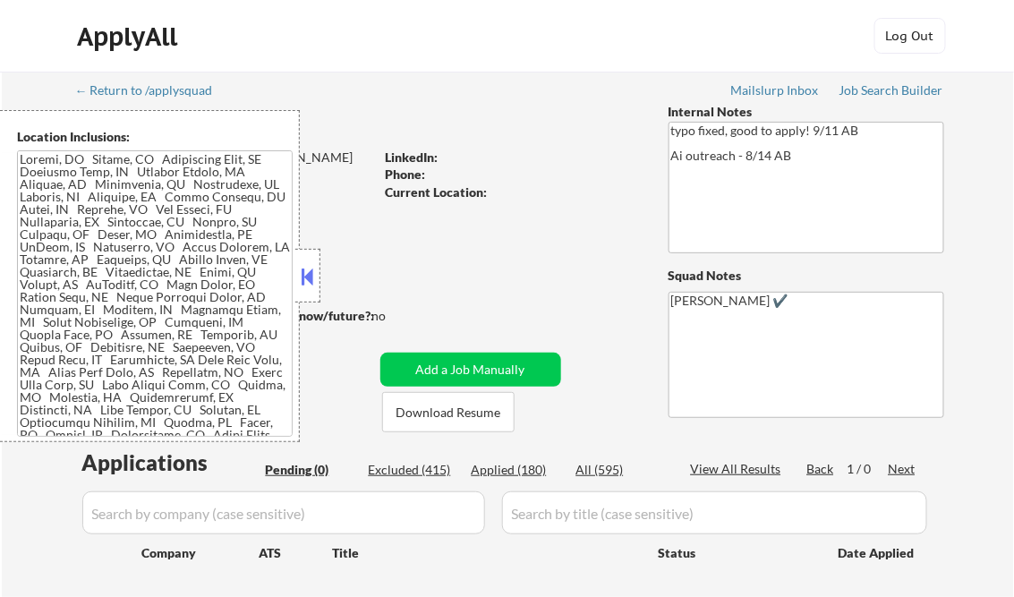
click at [312, 283] on button at bounding box center [308, 276] width 20 height 27
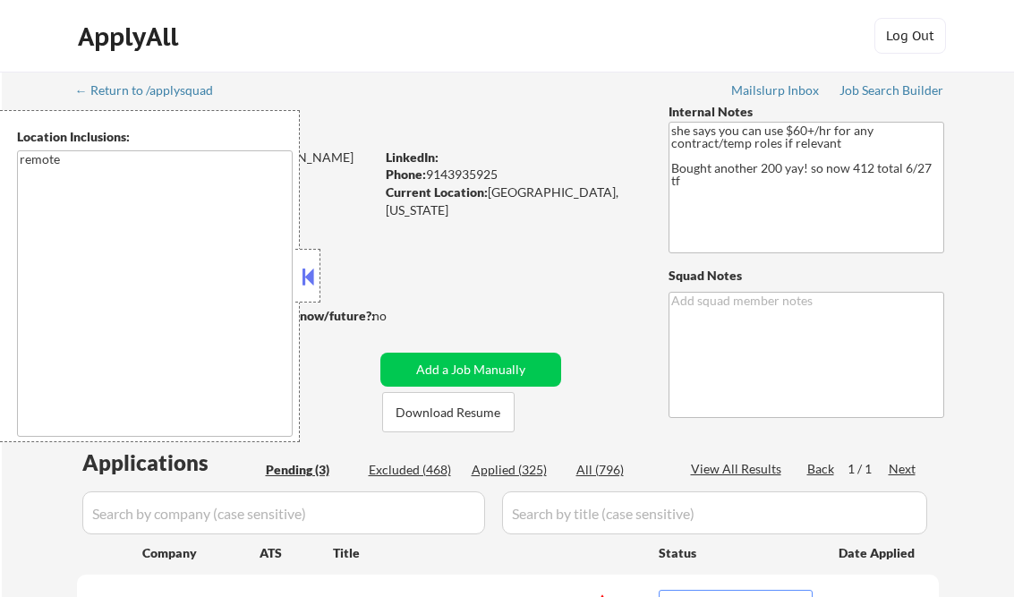
select select ""pending""
click at [309, 273] on button at bounding box center [308, 276] width 20 height 27
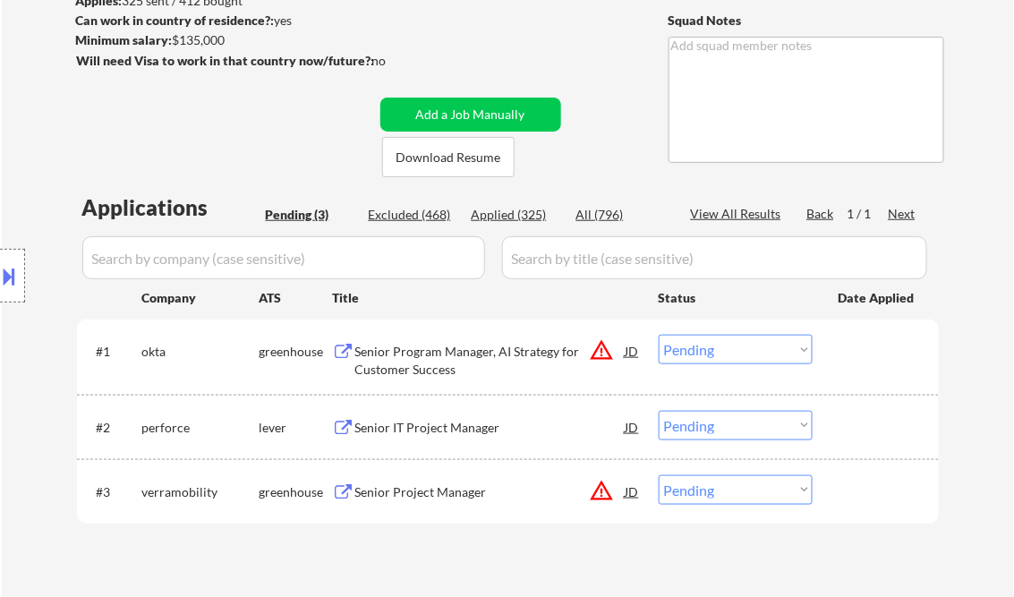
scroll to position [286, 0]
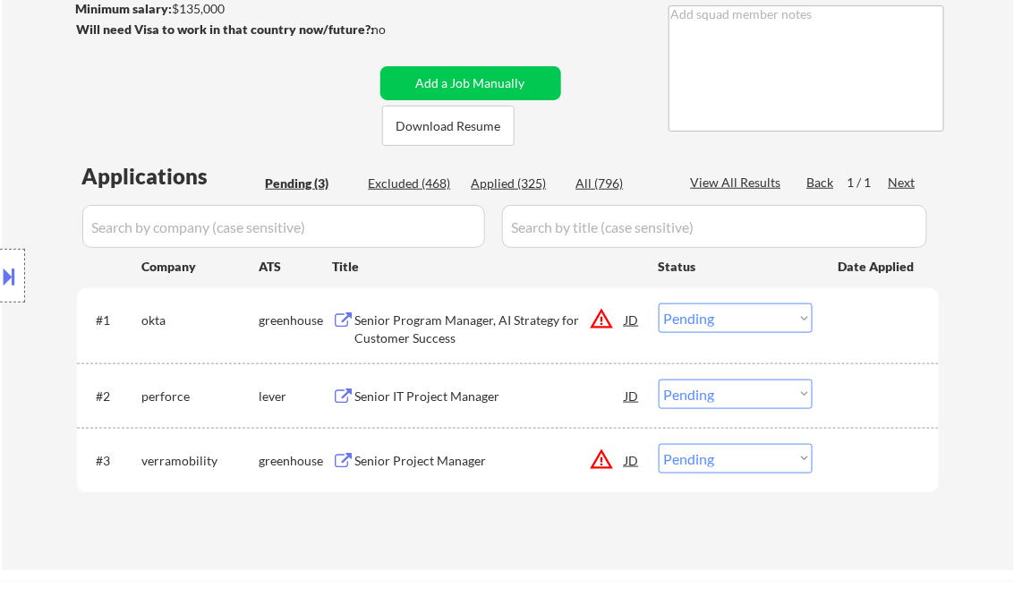
click at [423, 329] on div "Senior Program Manager, AI Strategy for Customer Success" at bounding box center [490, 329] width 270 height 35
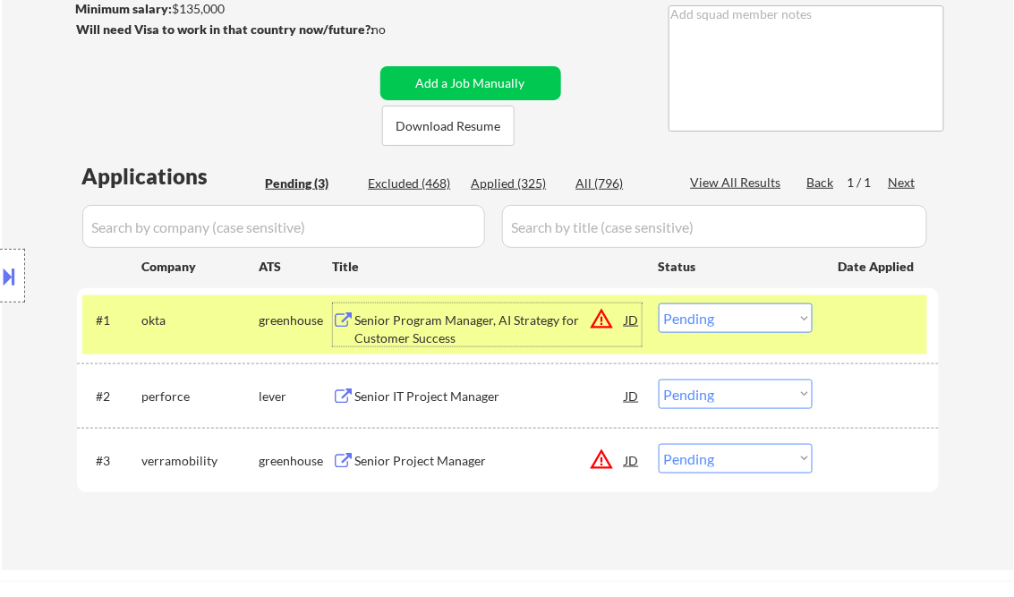
click at [477, 392] on div "Senior IT Project Manager" at bounding box center [490, 397] width 270 height 18
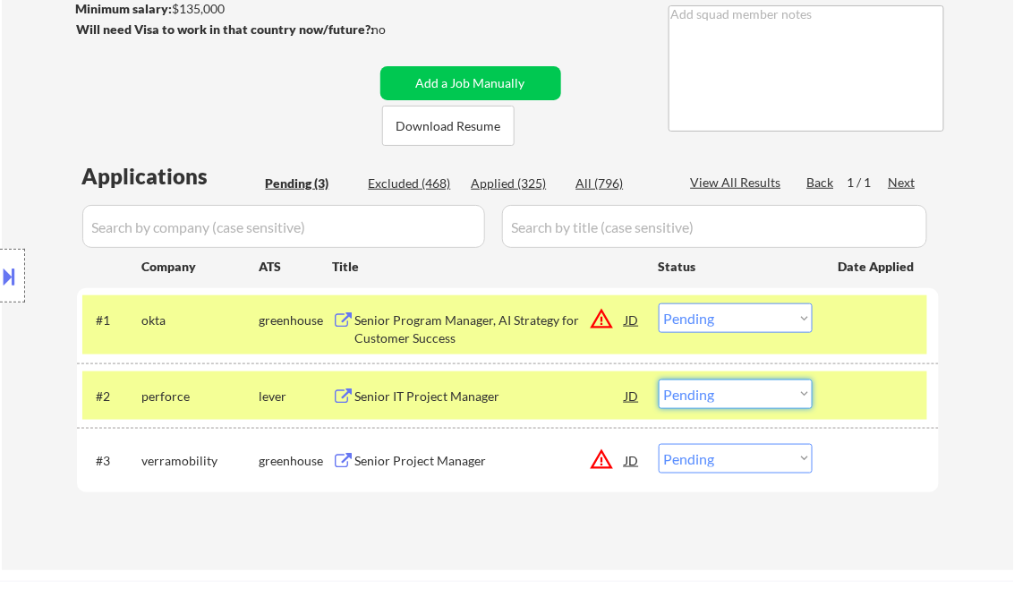
drag, startPoint x: 755, startPoint y: 398, endPoint x: 802, endPoint y: 465, distance: 81.0
click at [755, 398] on select "Choose an option... Pending Applied Excluded (Questions) Excluded (Expired) Exc…" at bounding box center [736, 395] width 154 height 30
click at [659, 380] on select "Choose an option... Pending Applied Excluded (Questions) Excluded (Expired) Exc…" at bounding box center [736, 395] width 154 height 30
click at [442, 460] on div "Senior Project Manager" at bounding box center [490, 461] width 270 height 18
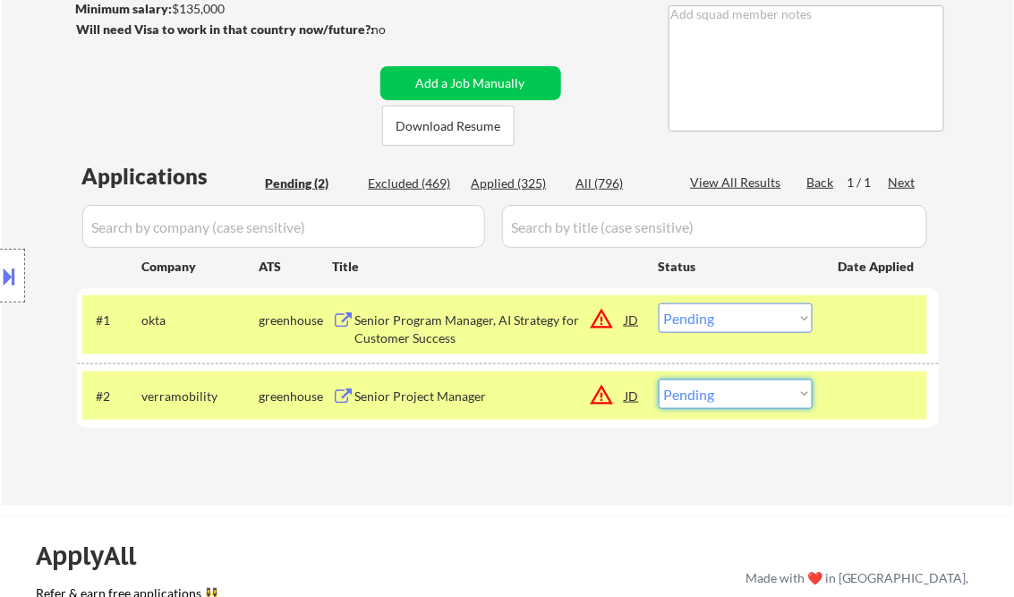
drag, startPoint x: 736, startPoint y: 403, endPoint x: 741, endPoint y: 422, distance: 19.6
click at [736, 403] on select "Choose an option... Pending Applied Excluded (Questions) Excluded (Expired) Exc…" at bounding box center [736, 395] width 154 height 30
select select ""applied""
click at [659, 380] on select "Choose an option... Pending Applied Excluded (Questions) Excluded (Expired) Exc…" at bounding box center [736, 395] width 154 height 30
click at [662, 489] on div "← Return to /applysquad Mailslurp Inbox Job Search Builder Irene Olivera User E…" at bounding box center [508, 138] width 893 height 706
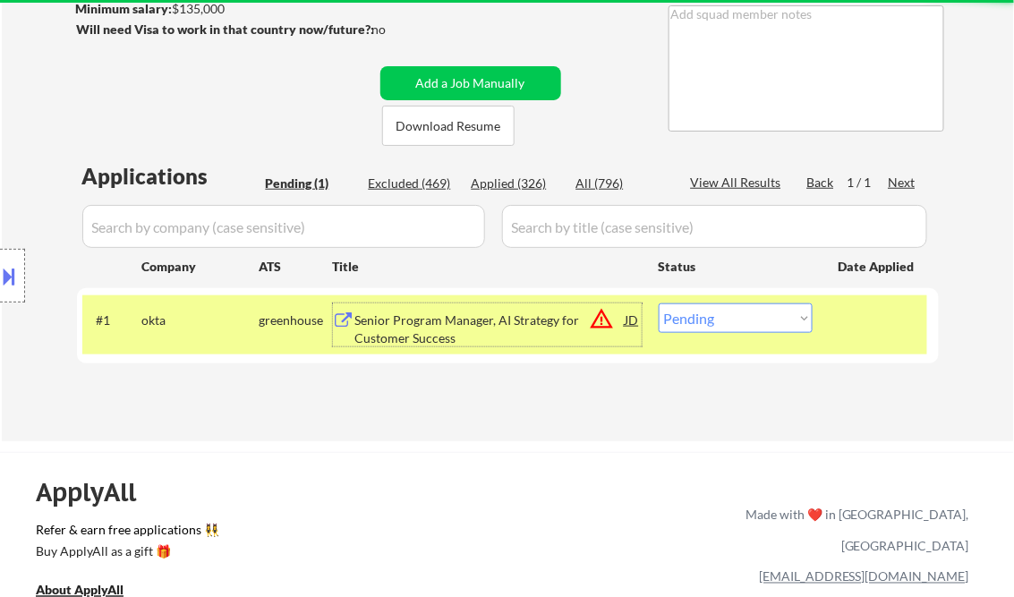
click at [475, 319] on div "Senior Program Manager, AI Strategy for Customer Success" at bounding box center [490, 329] width 270 height 35
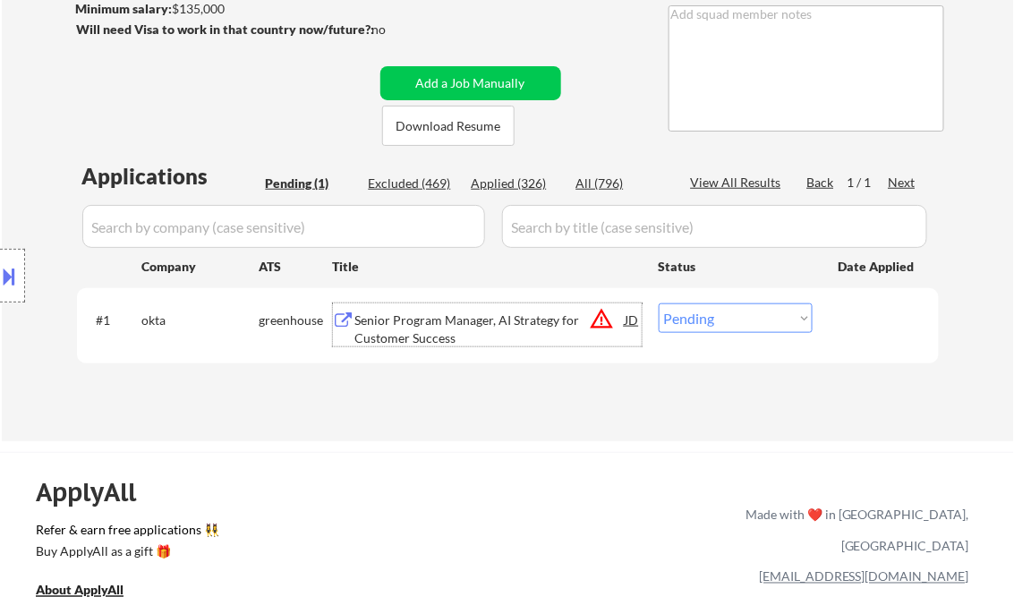
drag, startPoint x: 775, startPoint y: 321, endPoint x: 779, endPoint y: 335, distance: 13.9
click at [775, 321] on select "Choose an option... Pending Applied Excluded (Questions) Excluded (Expired) Exc…" at bounding box center [736, 318] width 154 height 30
select select ""applied""
click at [659, 303] on select "Choose an option... Pending Applied Excluded (Questions) Excluded (Expired) Exc…" at bounding box center [736, 318] width 154 height 30
click at [512, 392] on div "Applications Pending (1) Excluded (469) Applied (326) All (796) View All Result…" at bounding box center [508, 284] width 862 height 246
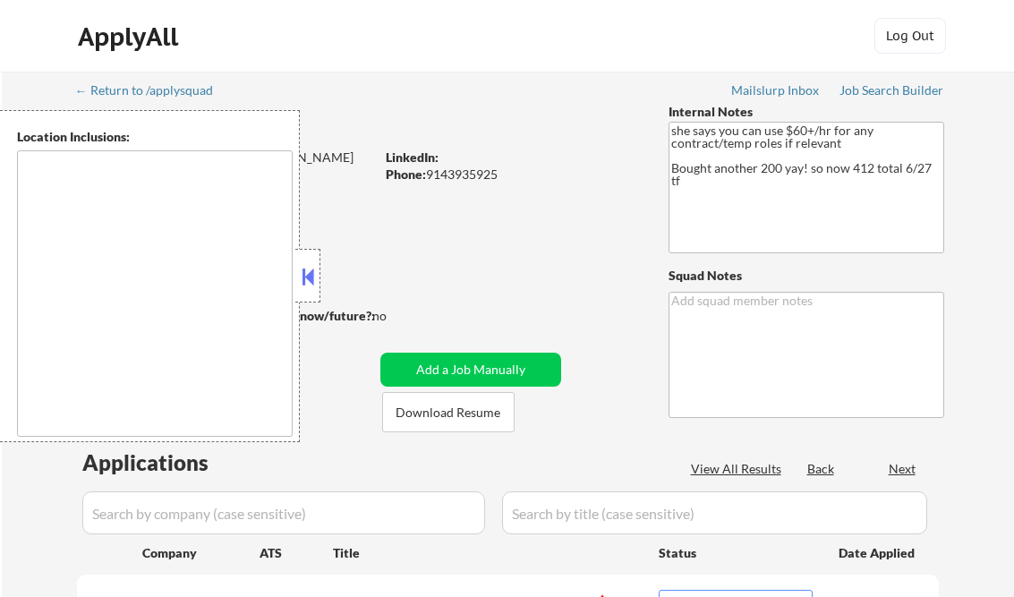
select select ""pending""
type textarea "remote"
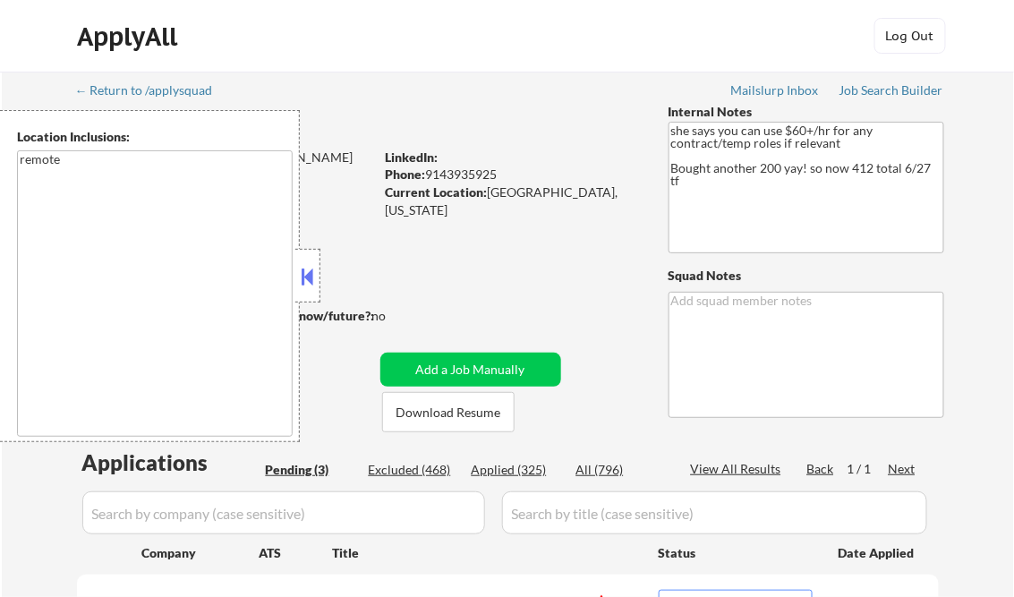
click at [298, 272] on button at bounding box center [308, 276] width 20 height 27
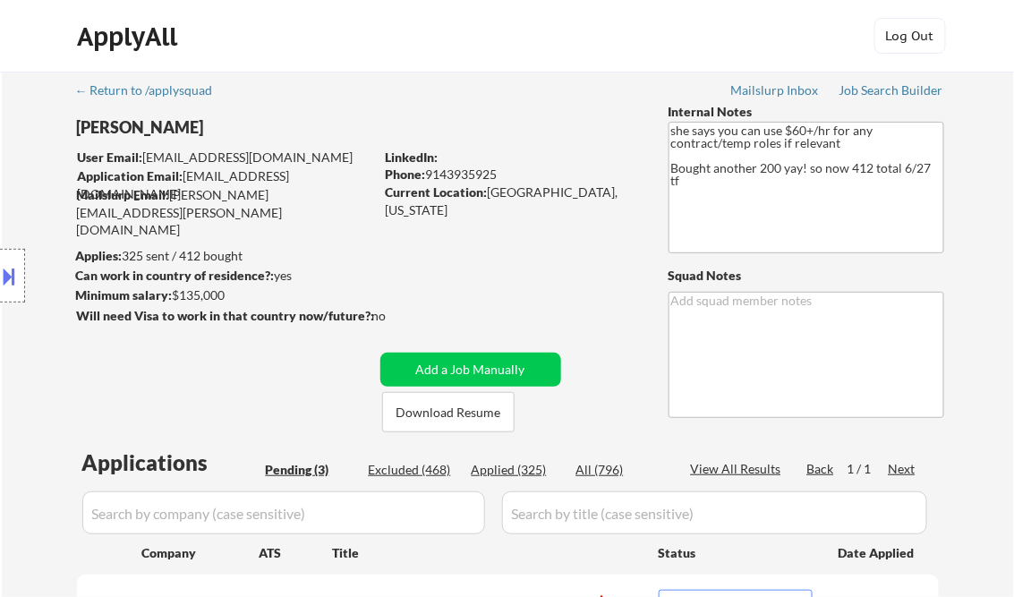
click at [507, 468] on div "Applied (325)" at bounding box center [517, 470] width 90 height 18
select select ""applied""
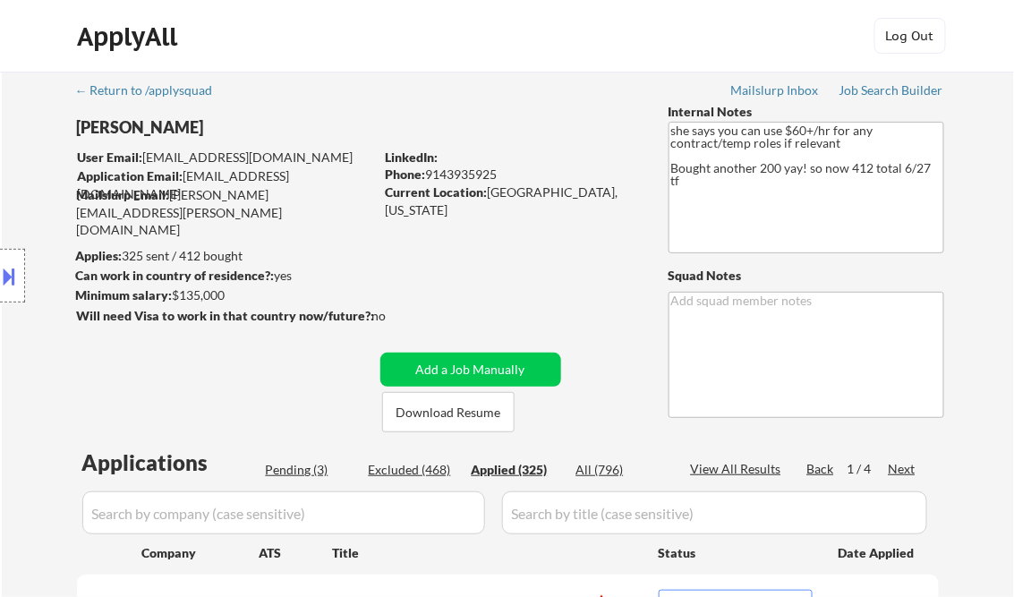
select select ""applied""
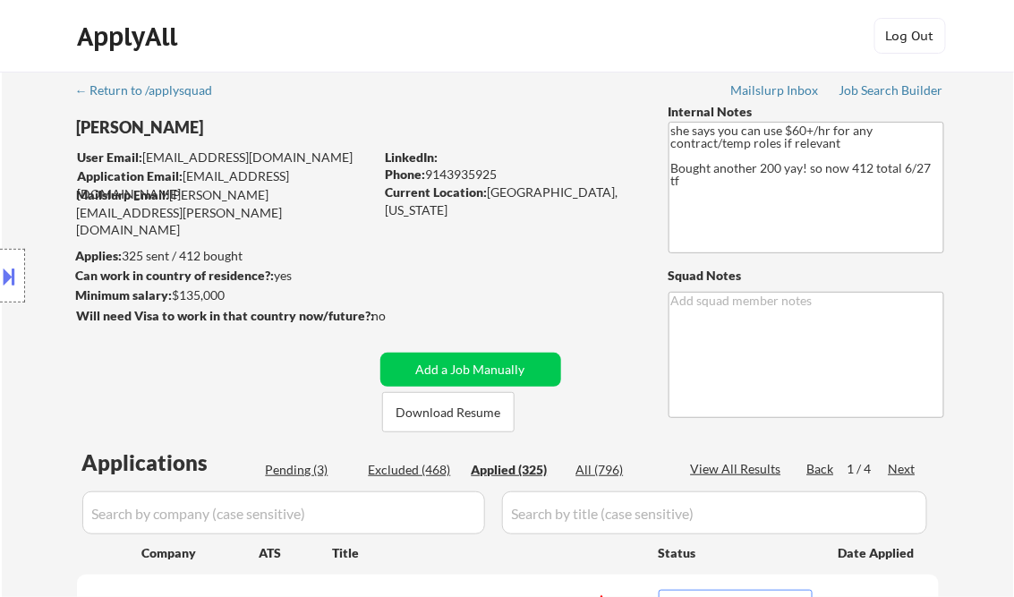
select select ""applied""
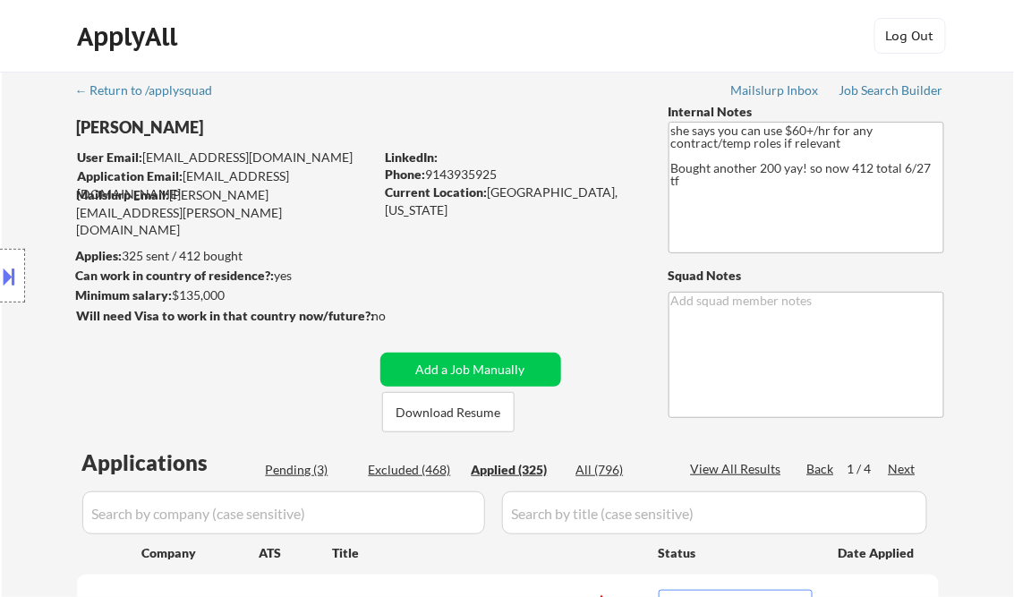
select select ""applied""
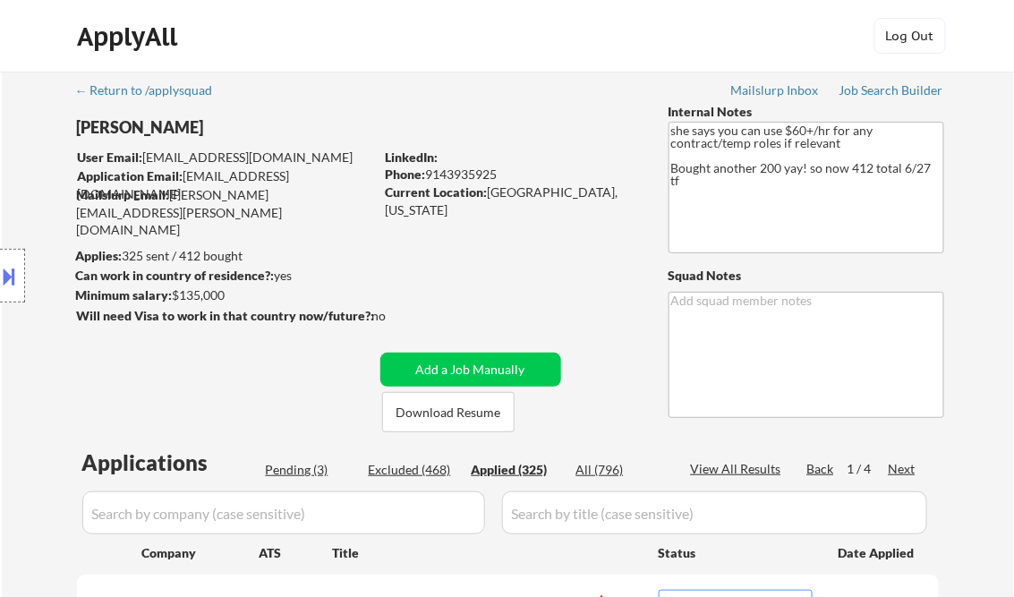
select select ""applied""
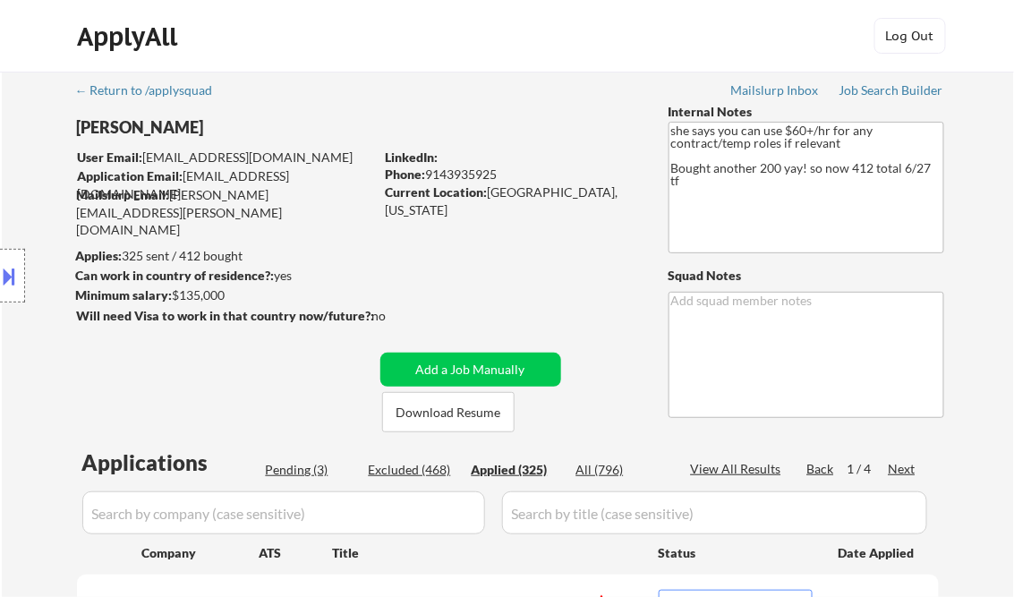
select select ""applied""
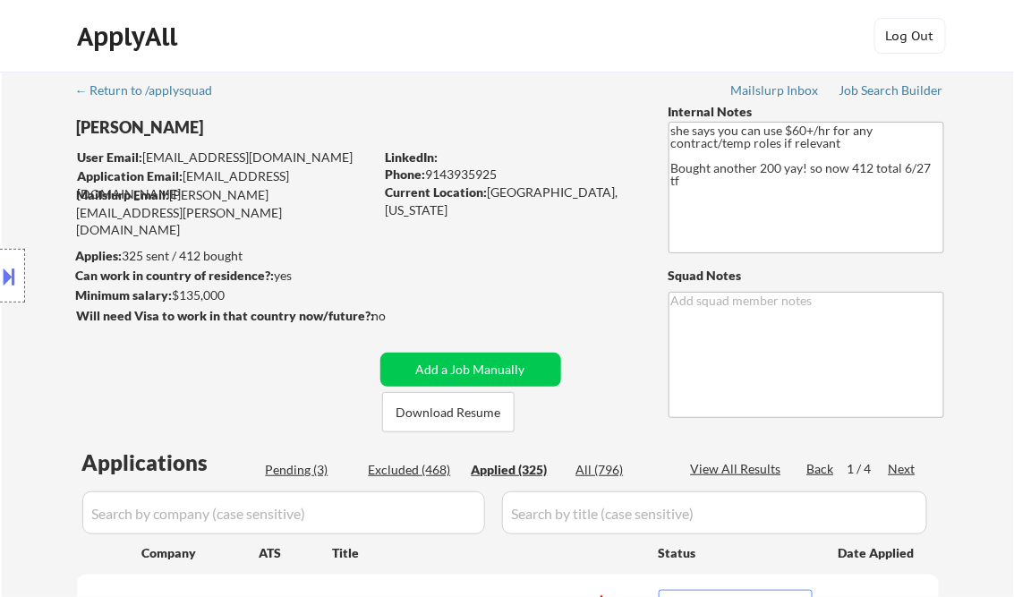
select select ""applied""
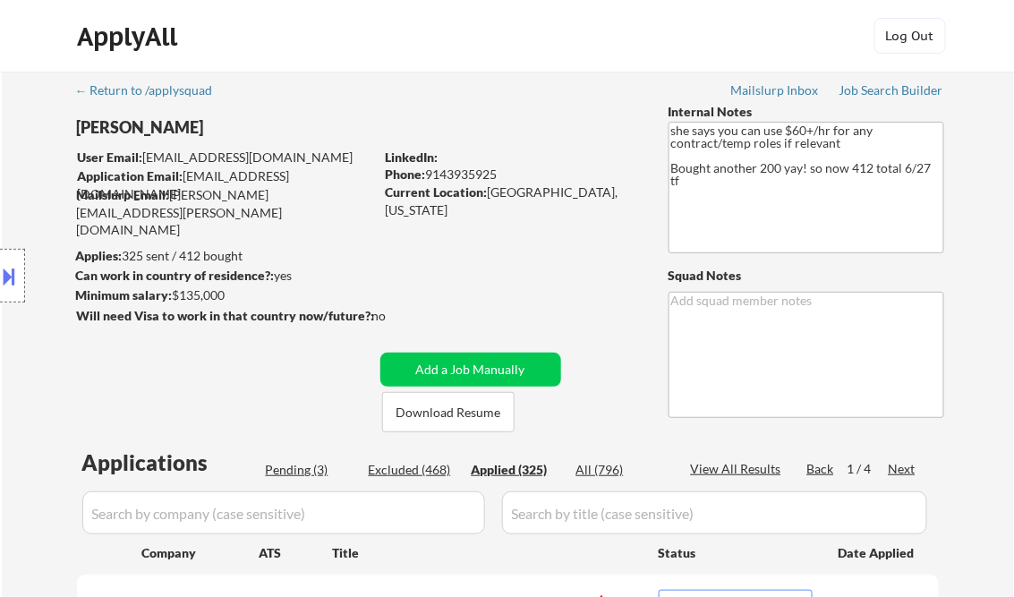
select select ""applied""
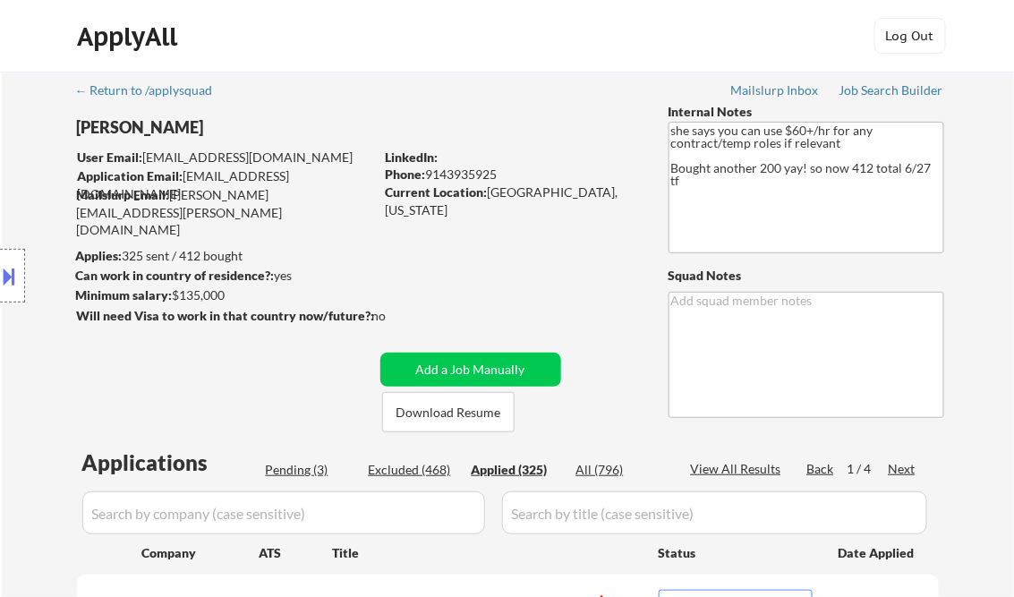
select select ""applied""
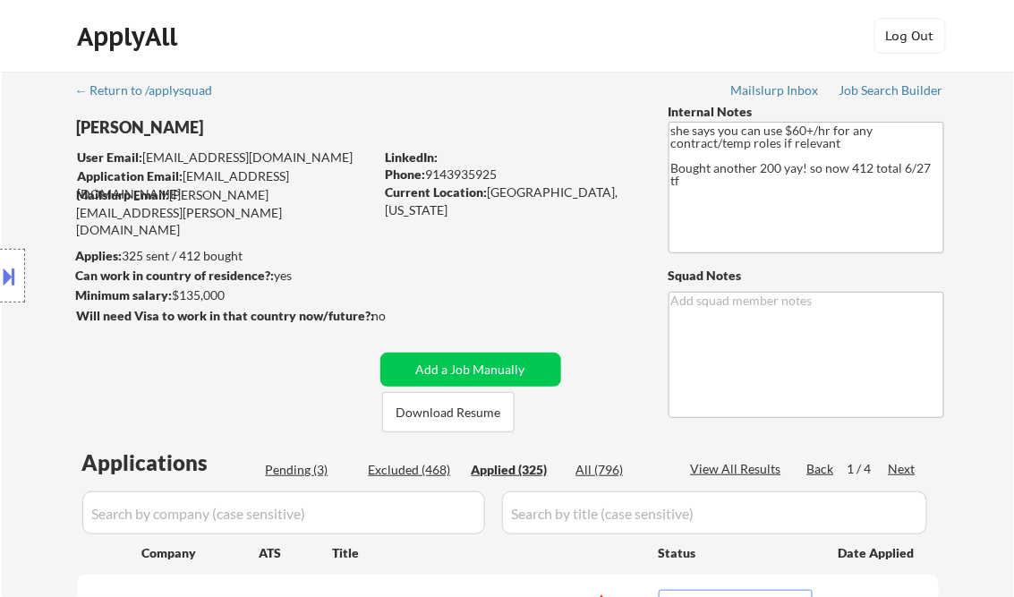
select select ""applied""
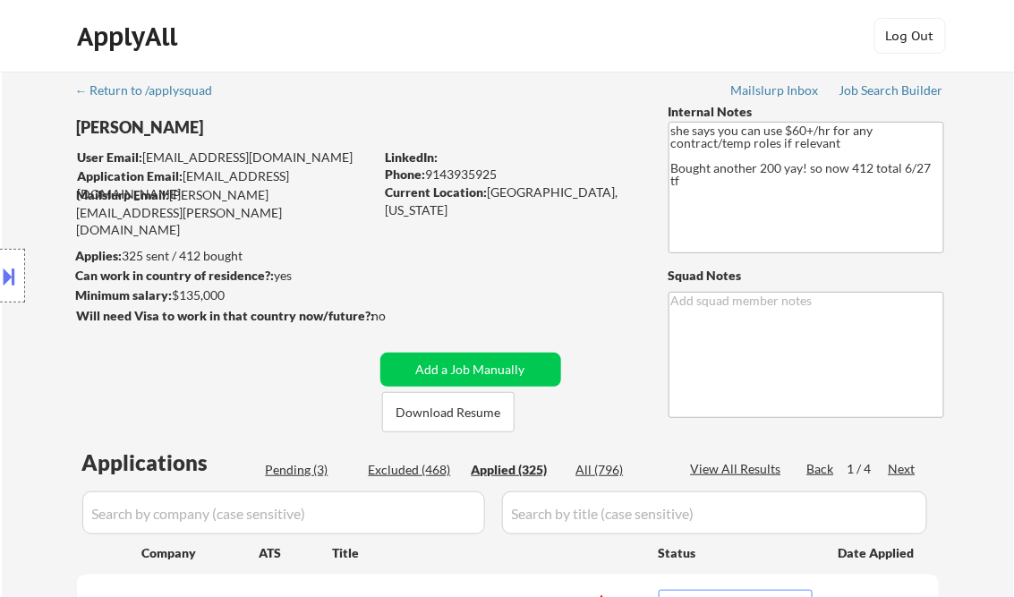
select select ""applied""
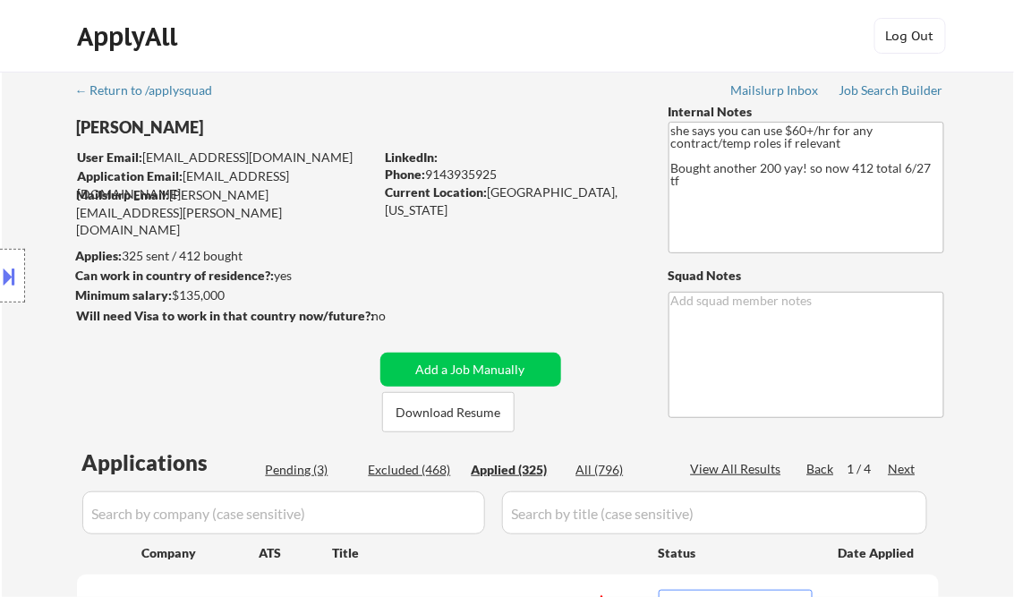
select select ""applied""
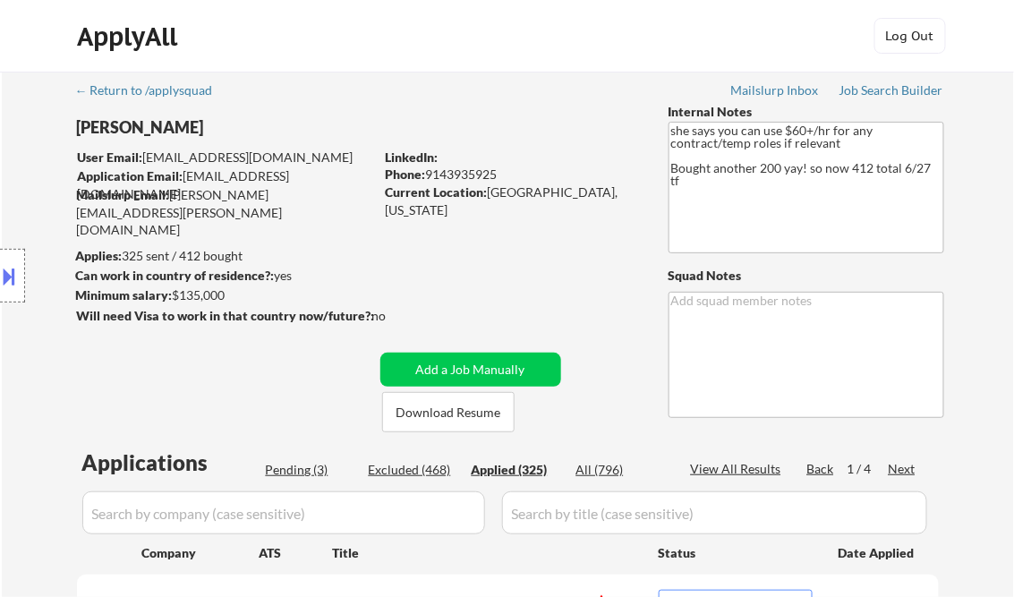
select select ""applied""
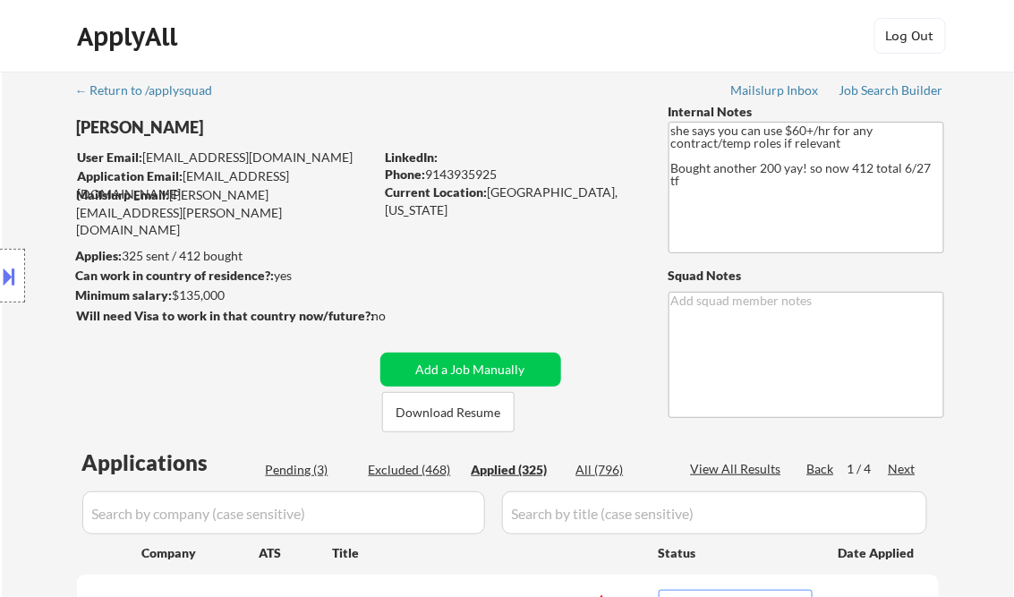
select select ""applied""
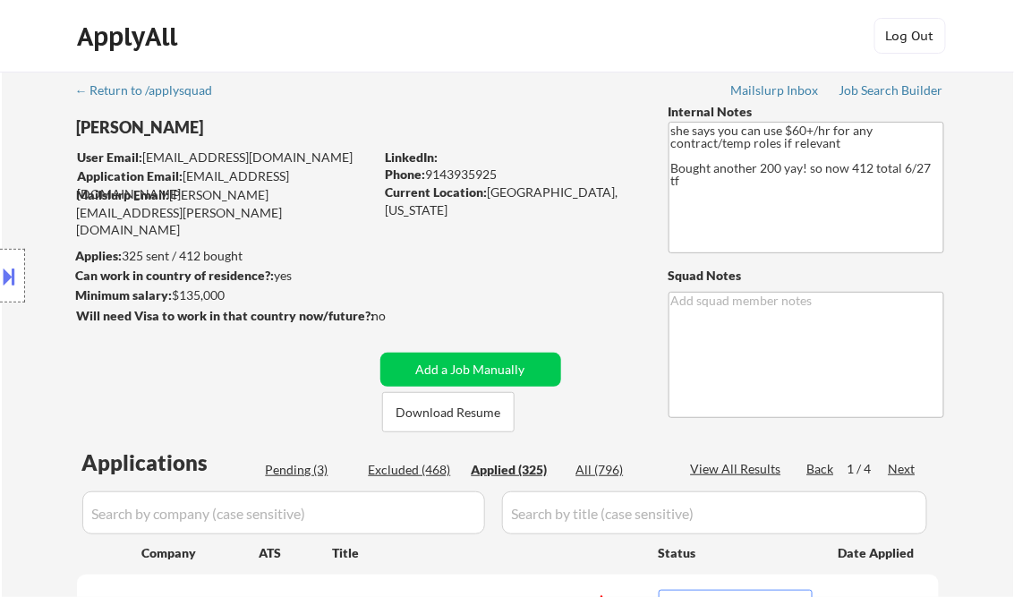
select select ""applied""
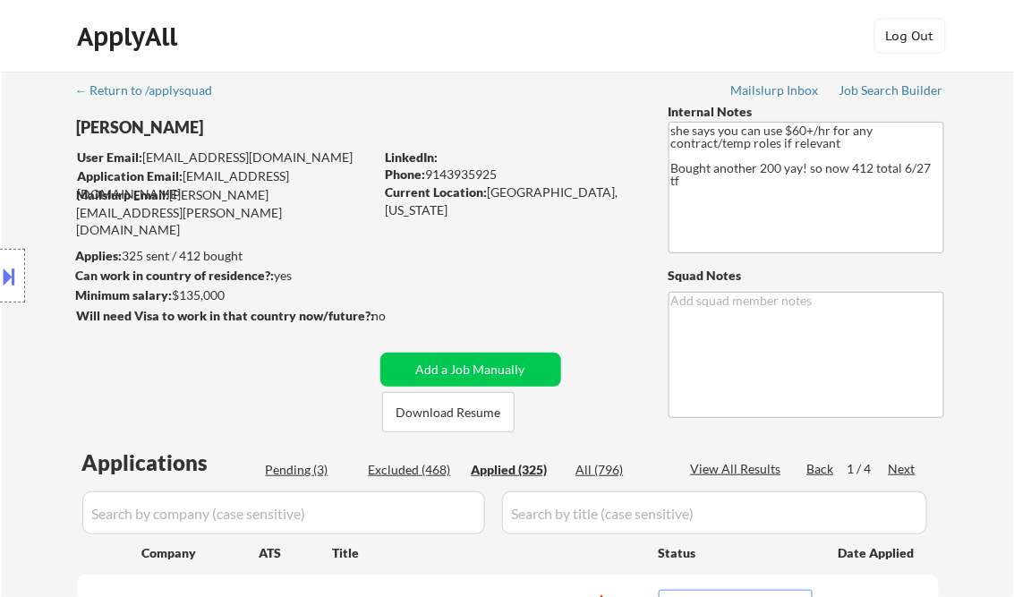
select select ""applied""
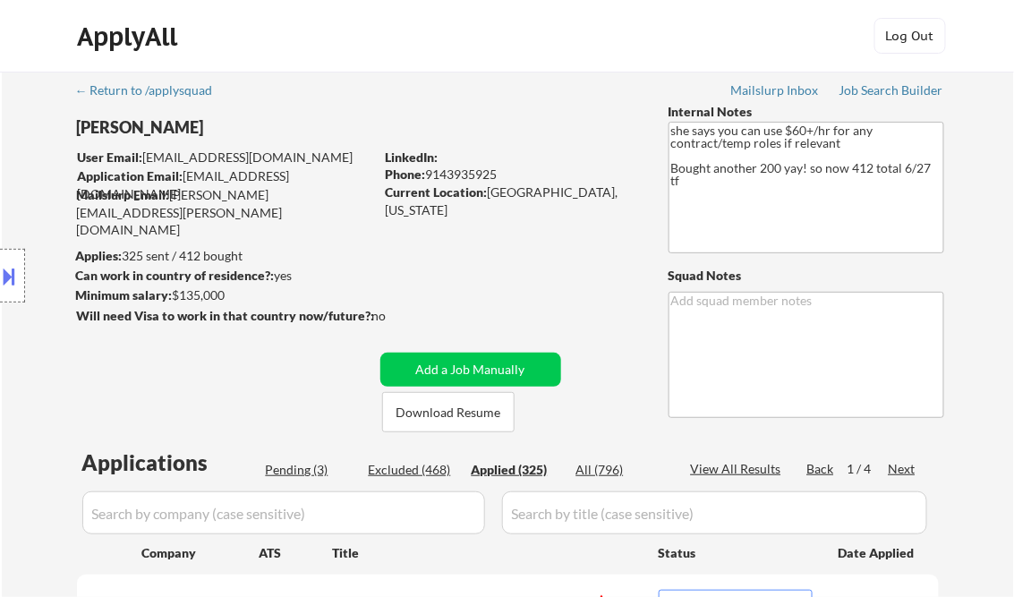
select select ""applied""
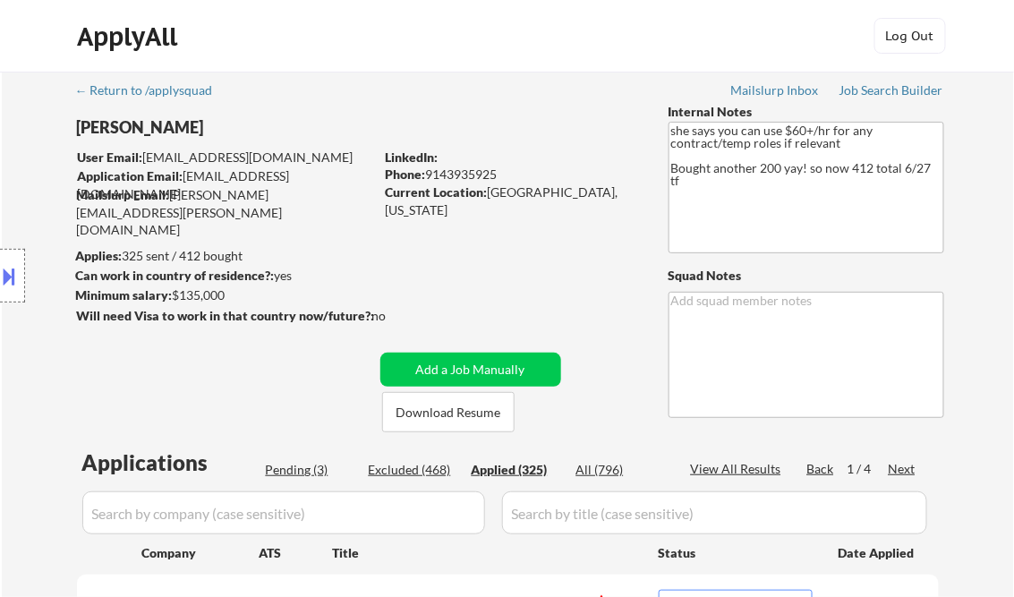
select select ""applied""
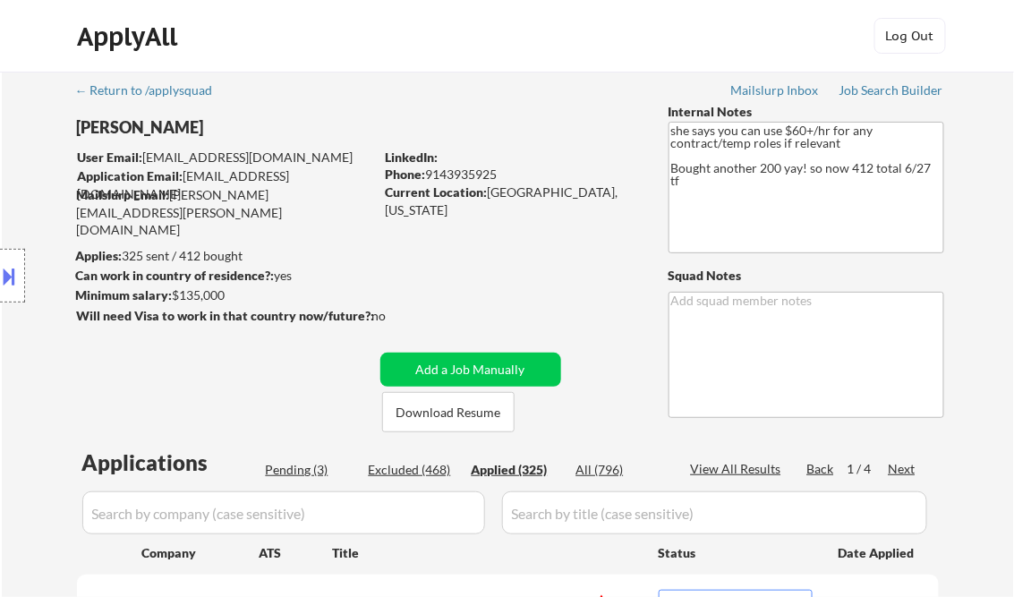
select select ""applied""
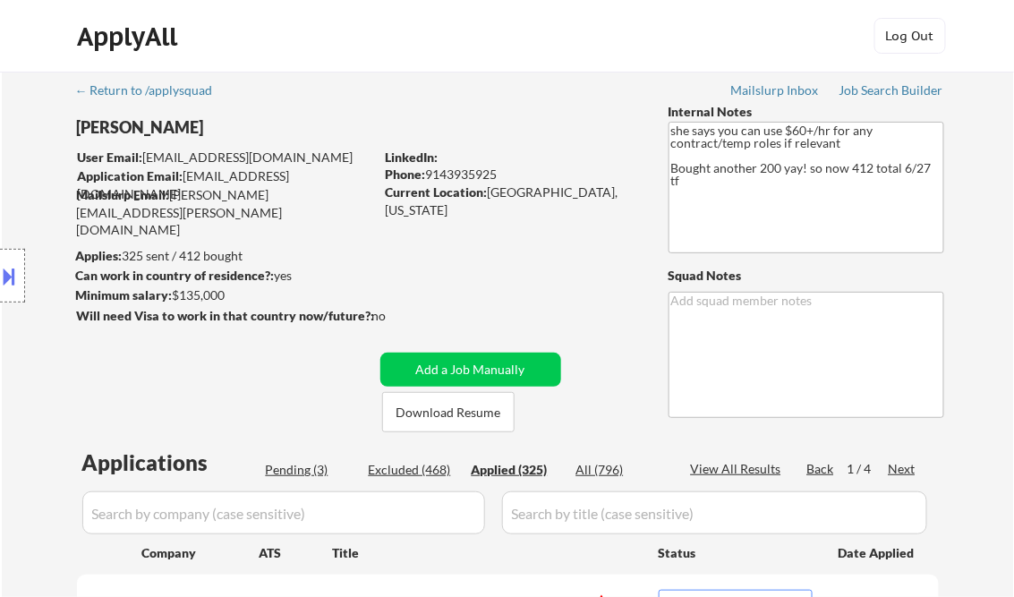
select select ""applied""
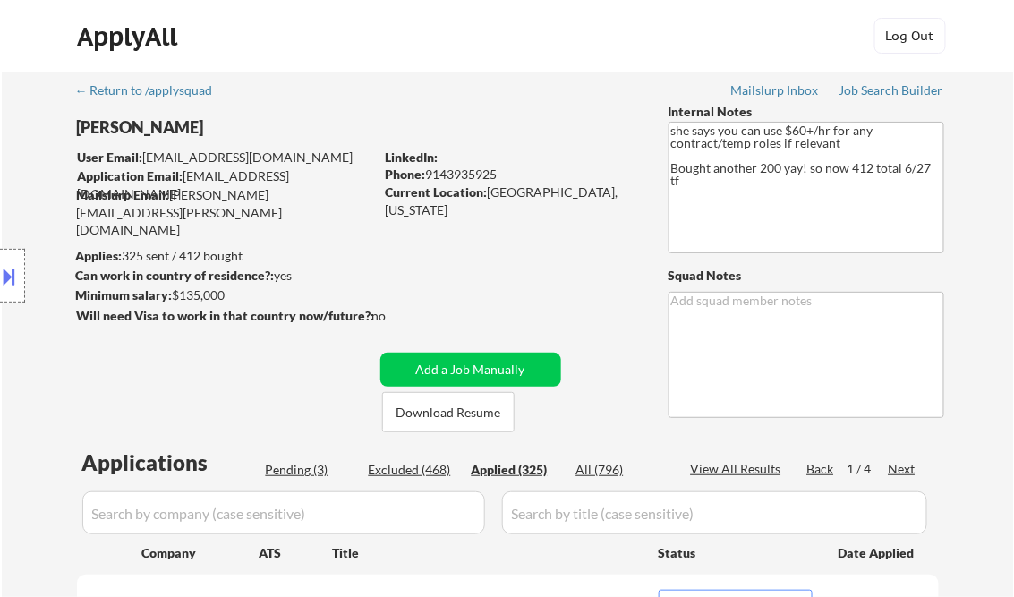
select select ""applied""
click at [721, 469] on div "View All Results" at bounding box center [739, 469] width 96 height 18
select select ""applied""
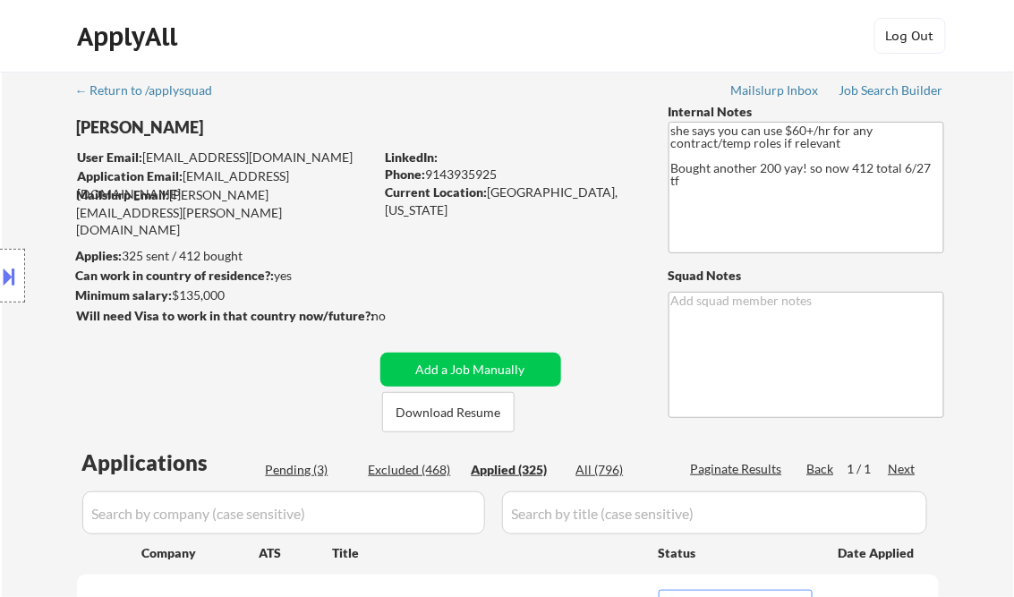
select select ""applied""
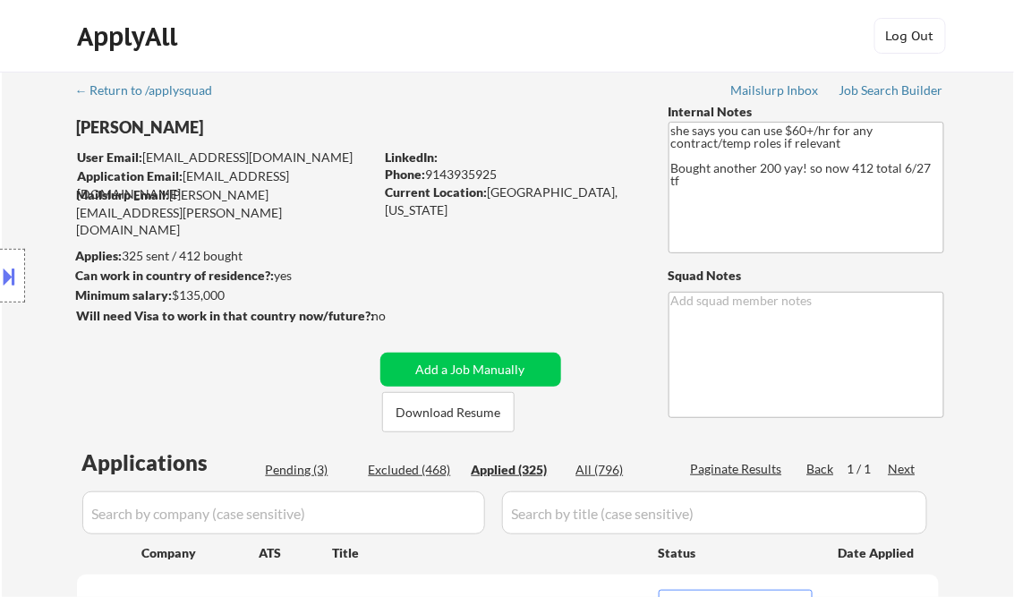
select select ""applied""
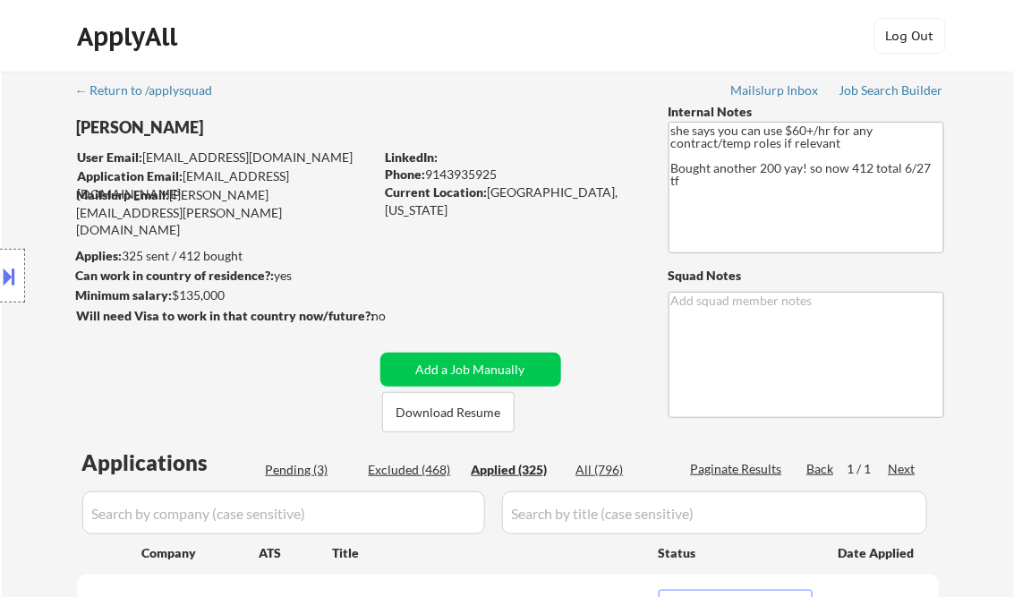
select select ""applied""
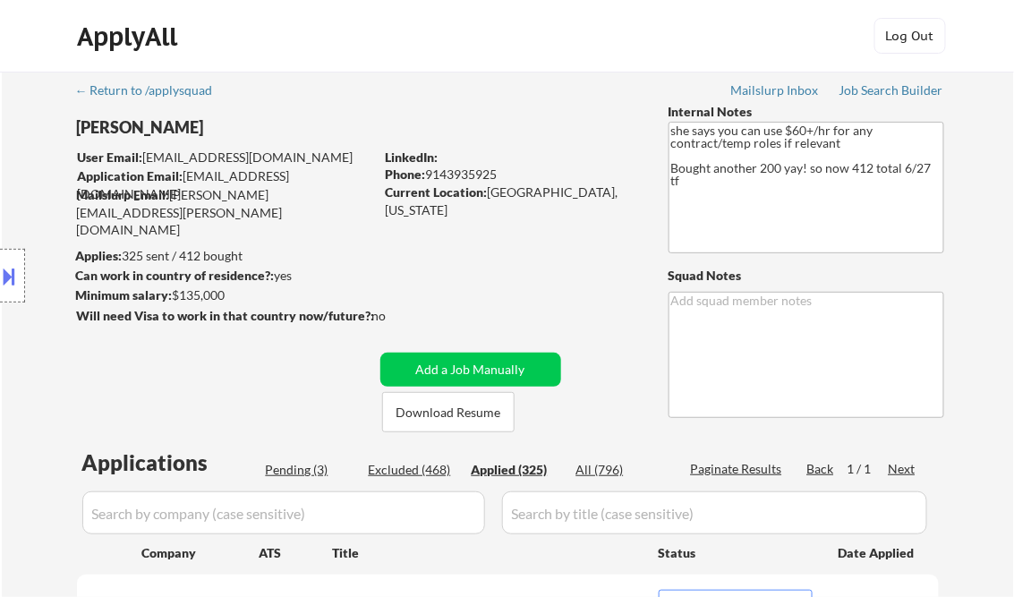
select select ""applied""
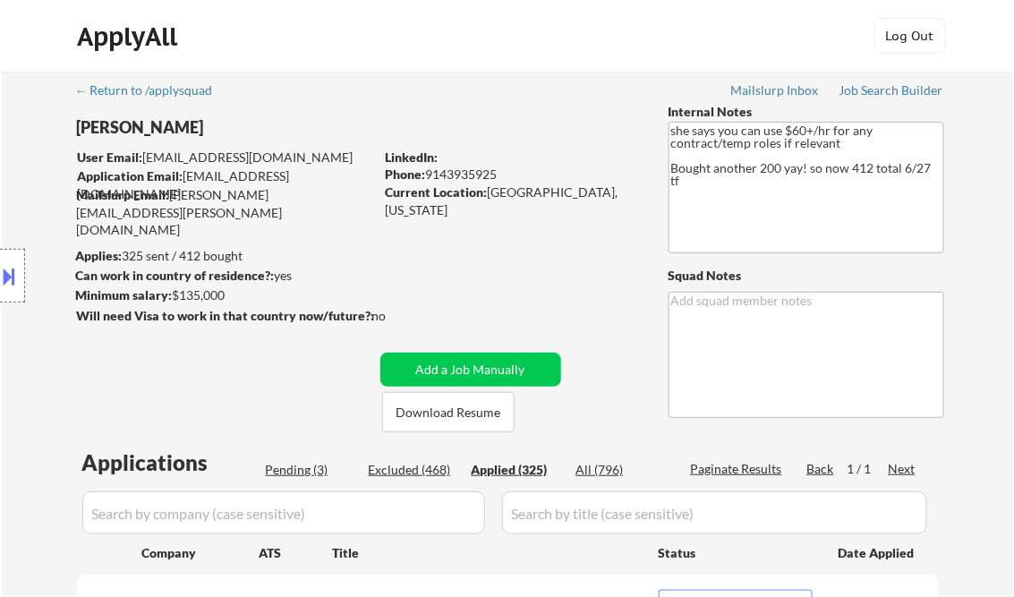
select select ""applied""
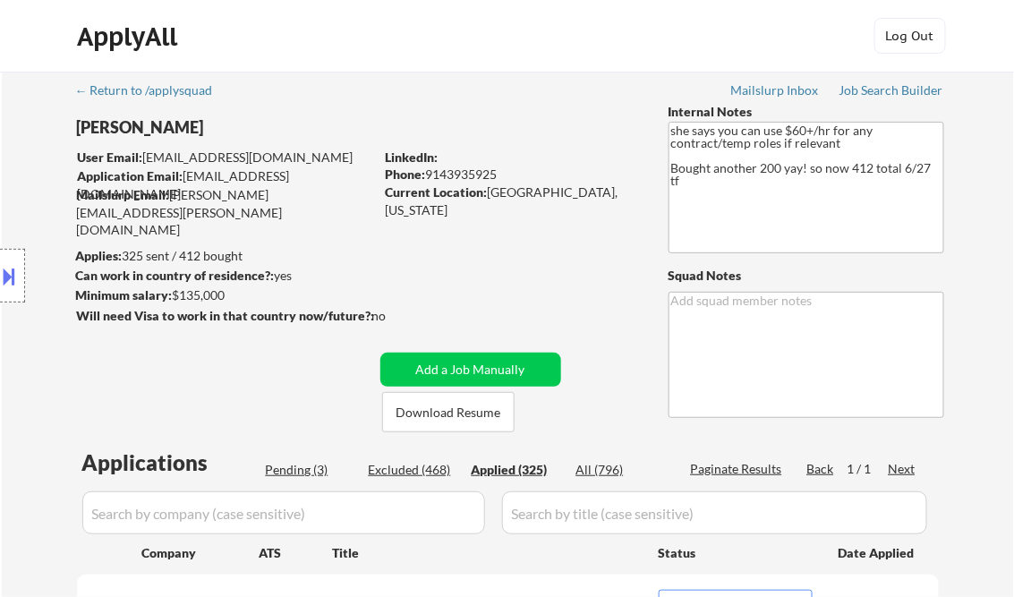
select select ""applied""
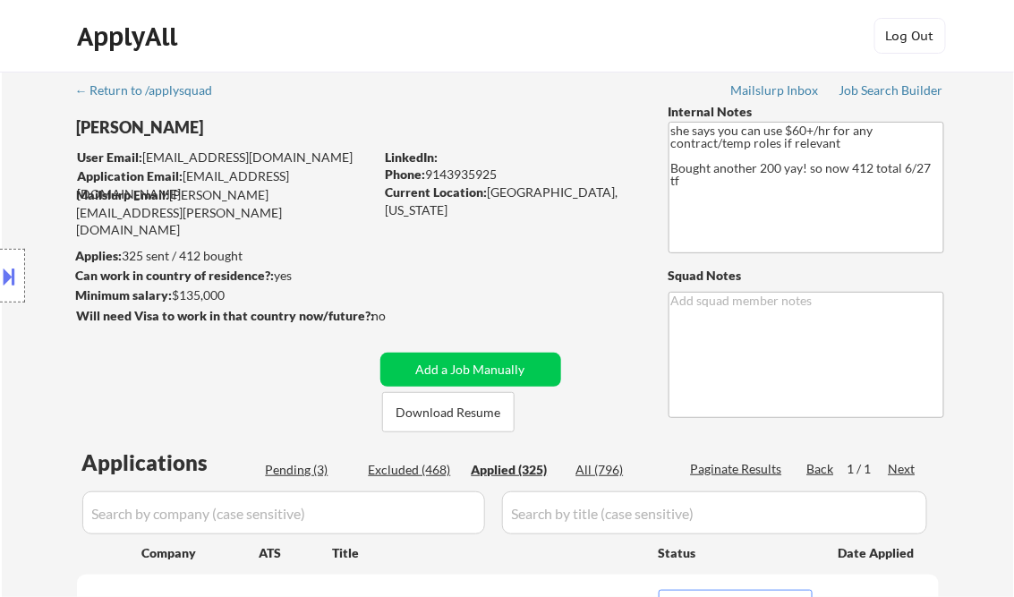
select select ""applied""
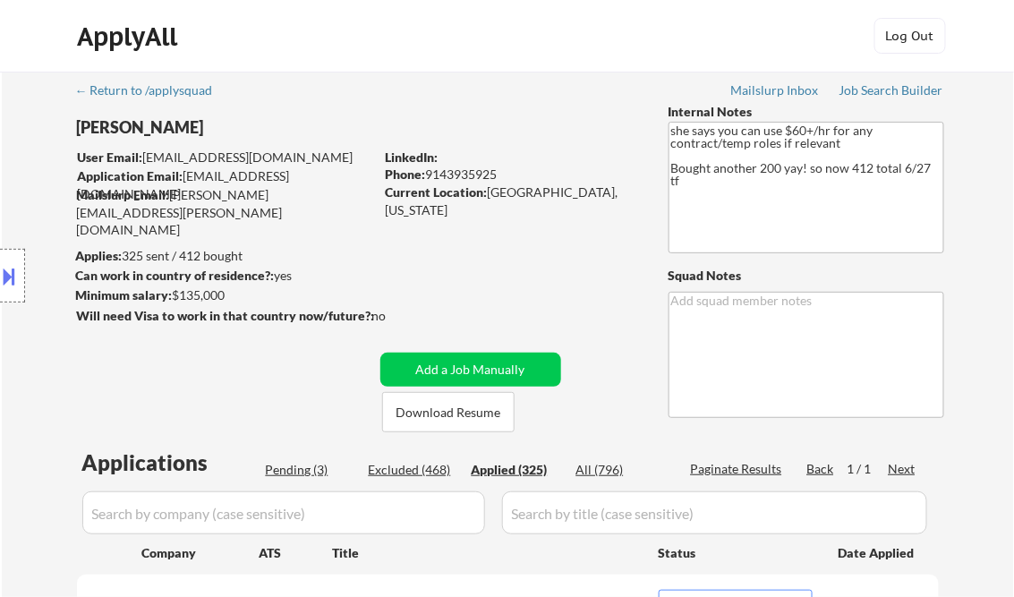
select select ""applied""
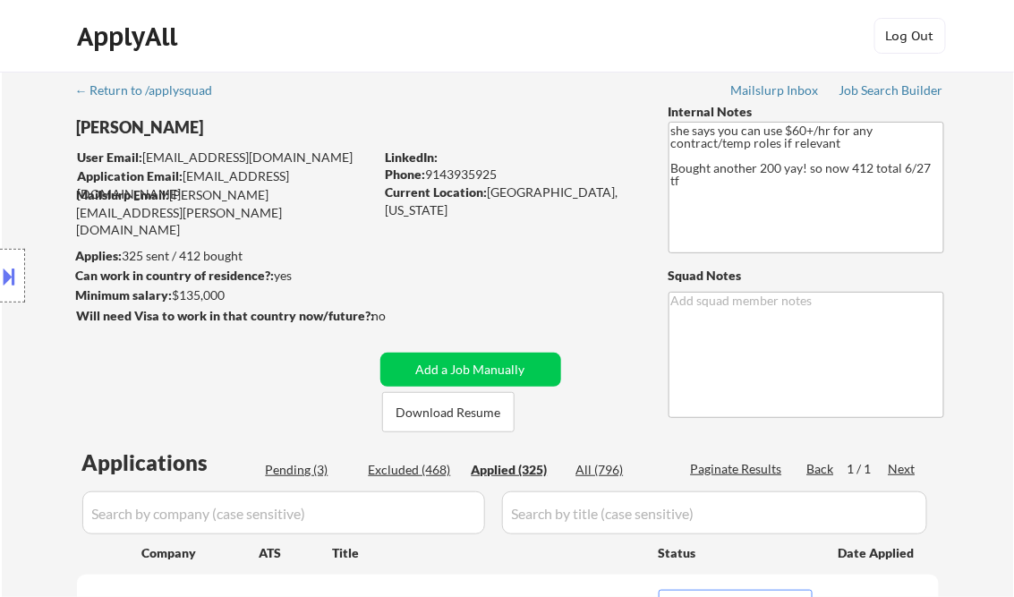
select select ""applied""
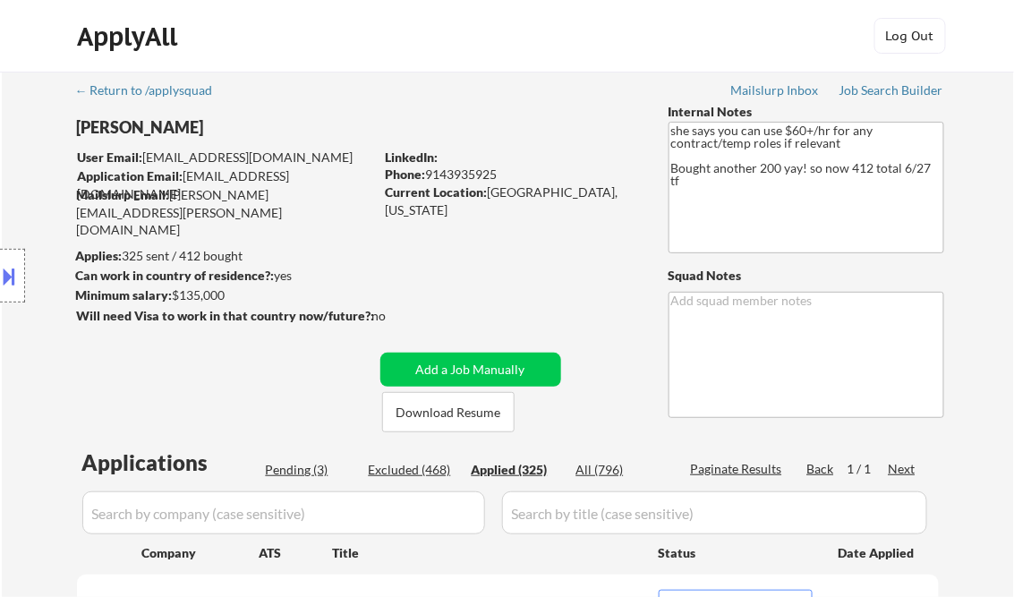
select select ""applied""
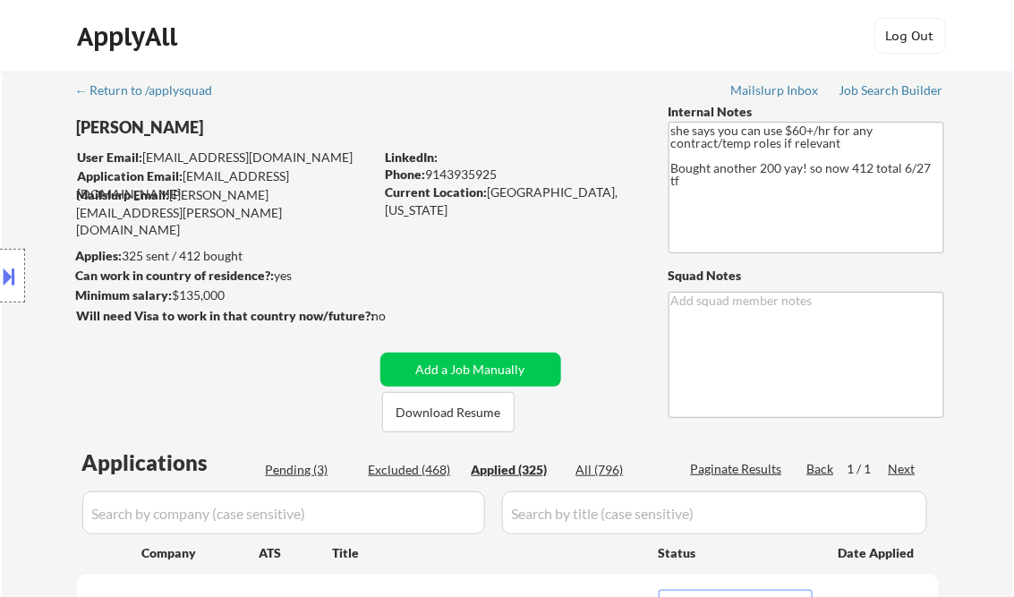
select select ""applied""
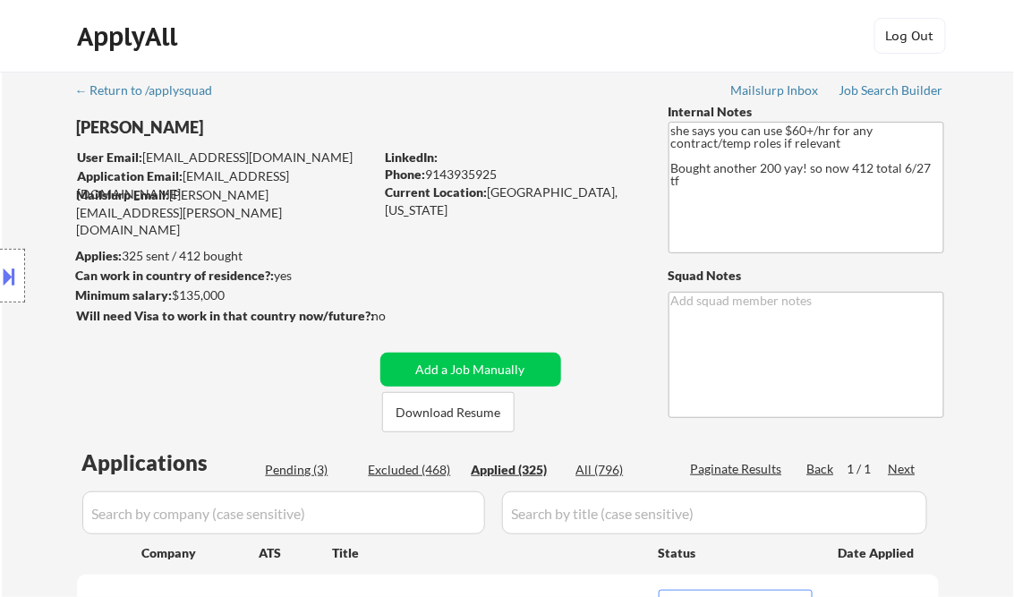
select select ""applied""
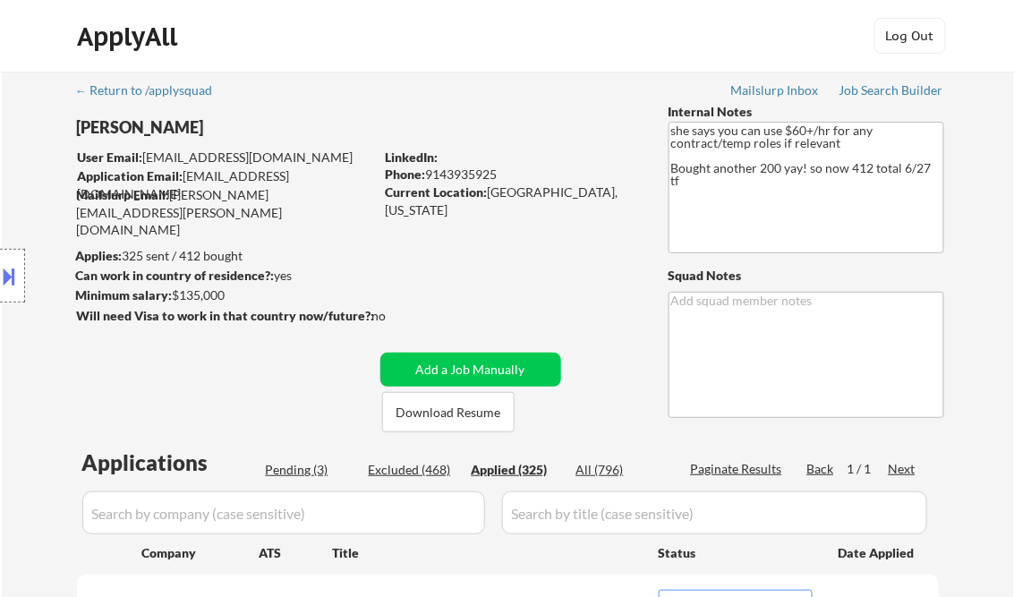
select select ""applied""
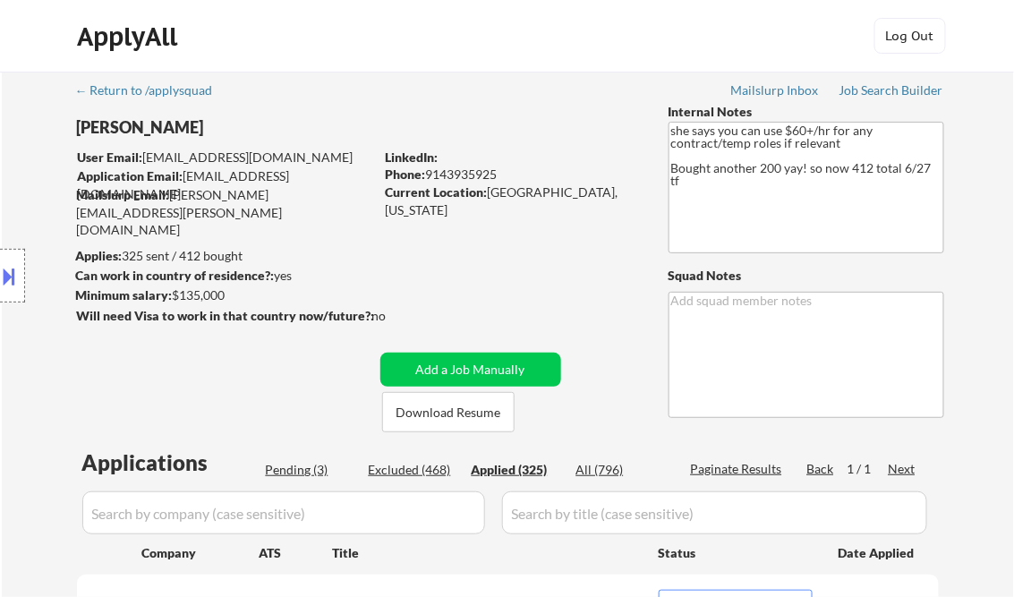
select select ""applied""
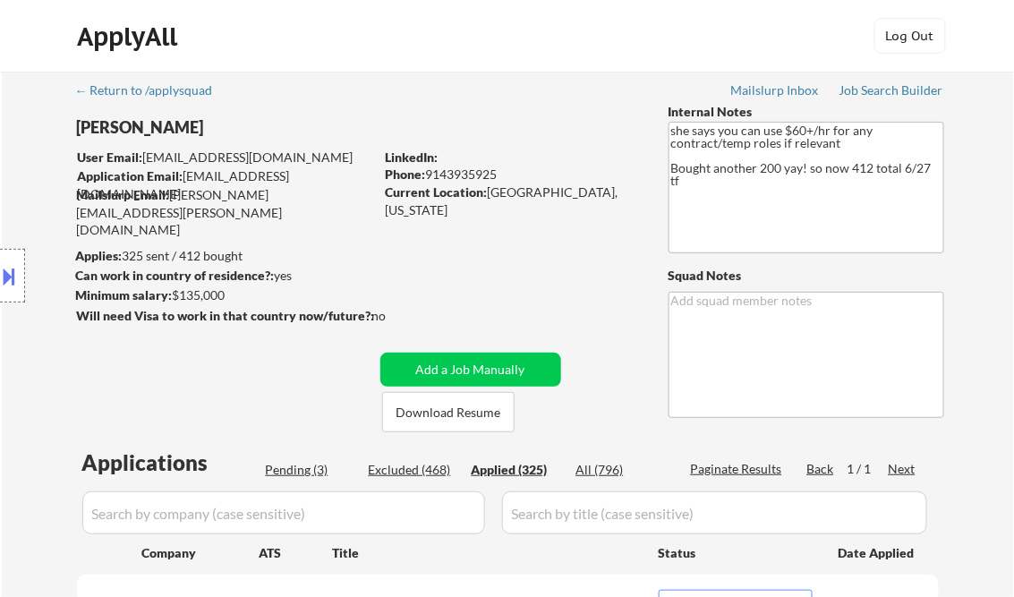
select select ""applied""
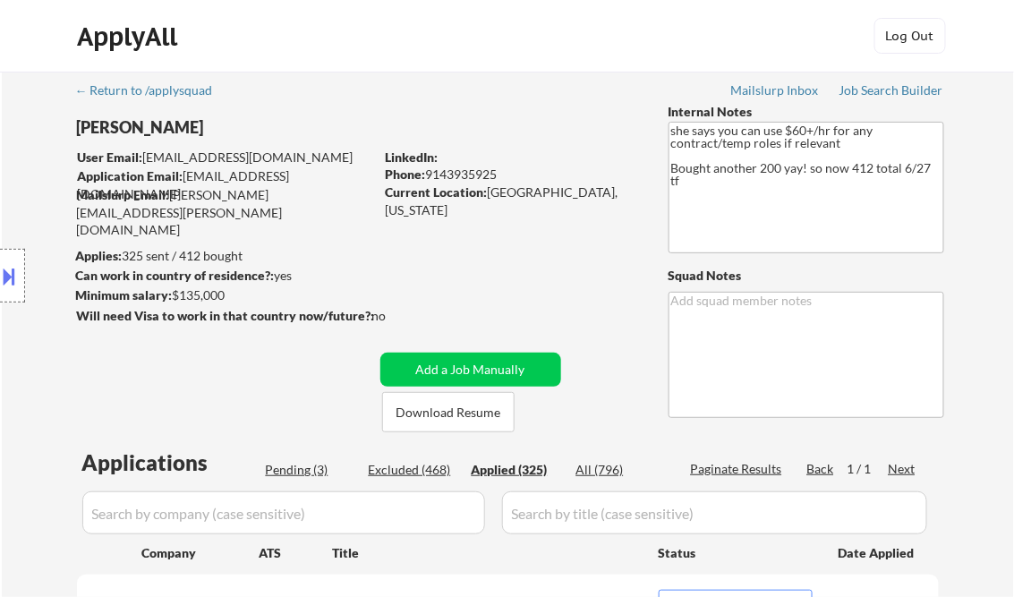
select select ""applied""
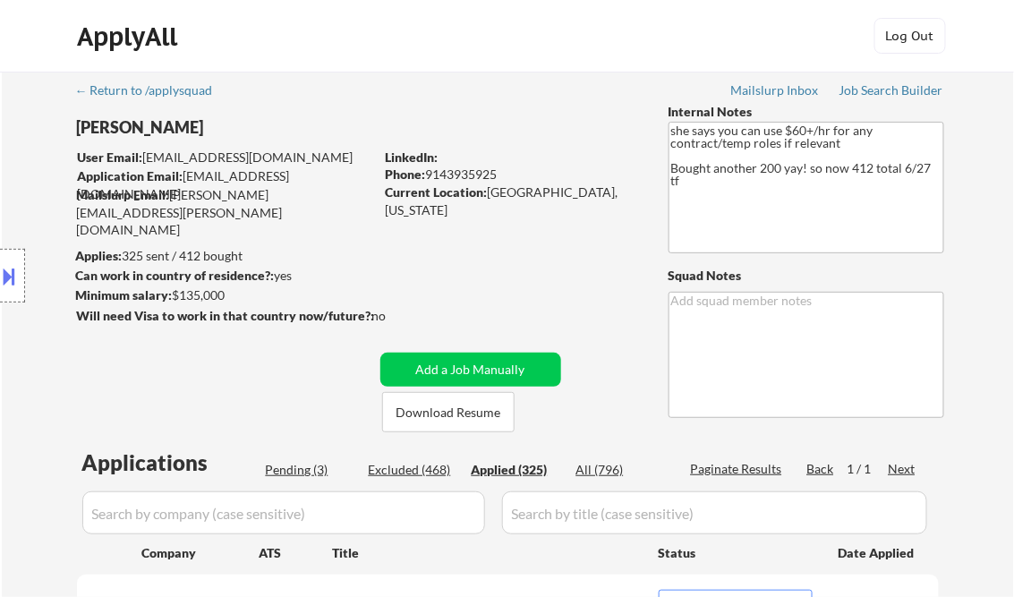
select select ""applied""
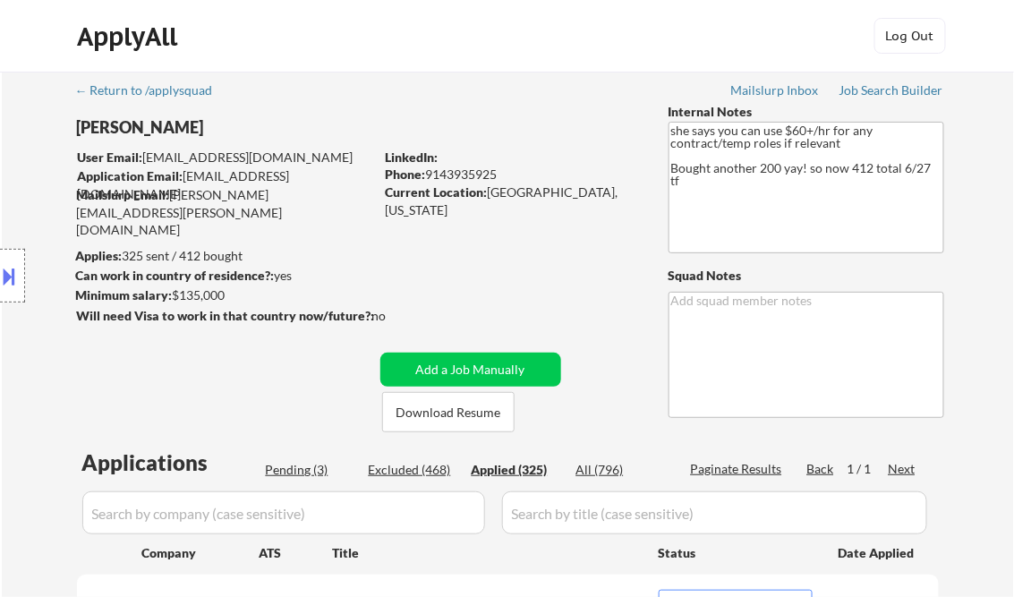
select select ""applied""
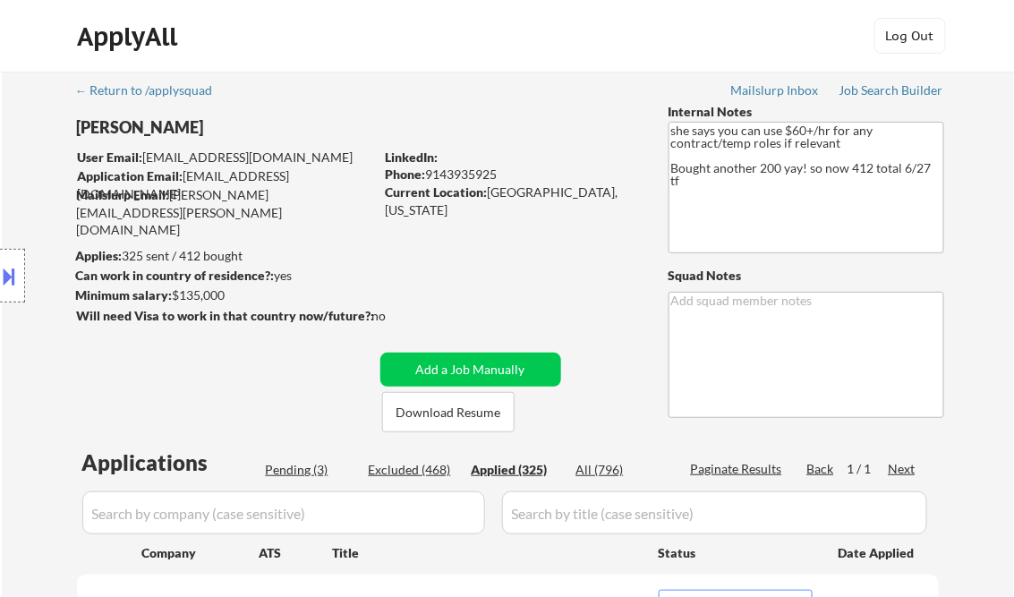
select select ""applied""
click at [898, 91] on div "Job Search Builder" at bounding box center [892, 90] width 105 height 13
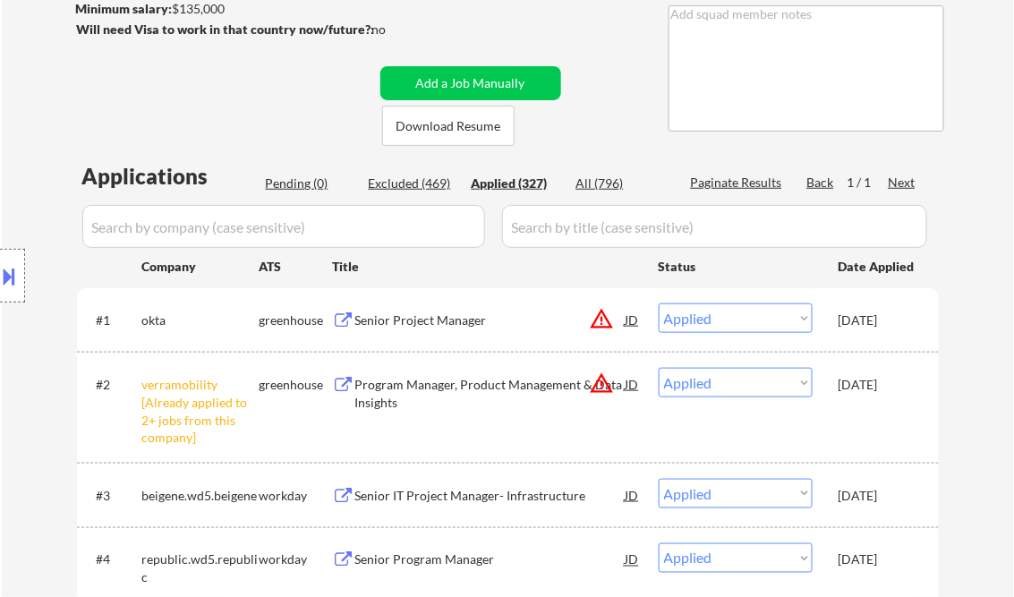
scroll to position [501, 0]
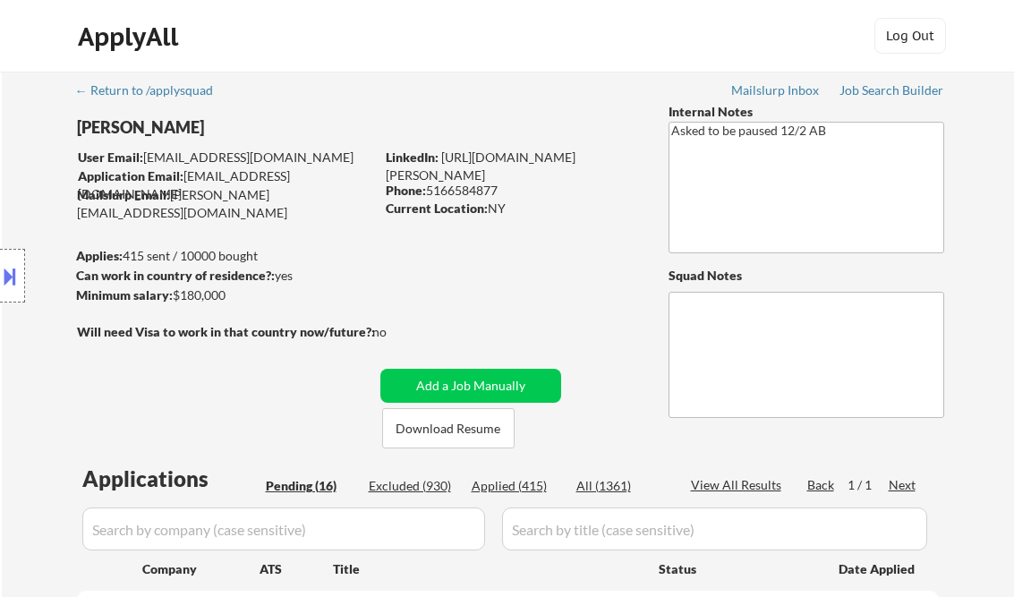
select select ""pending""
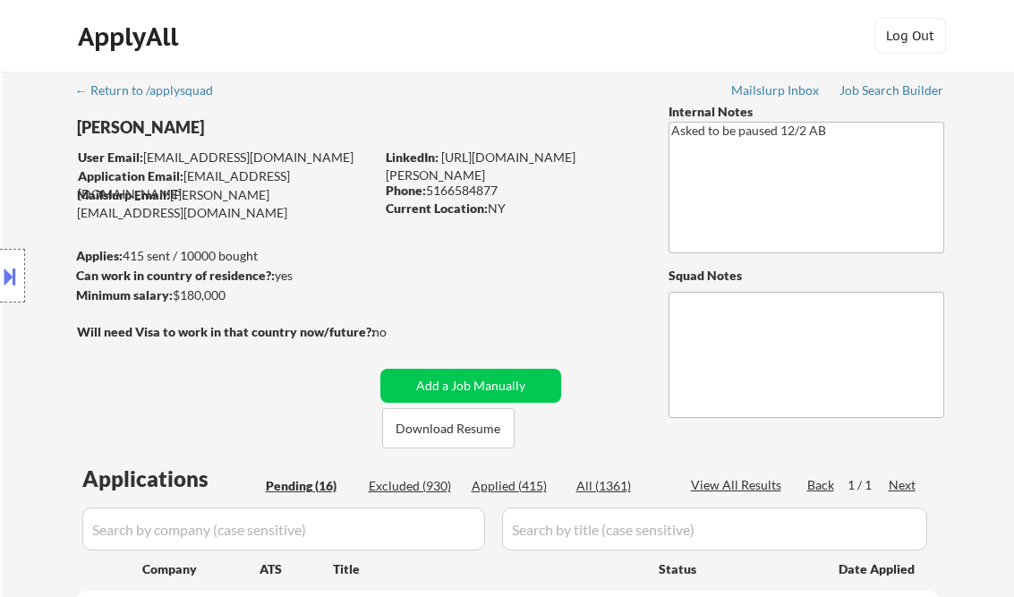
select select ""pending""
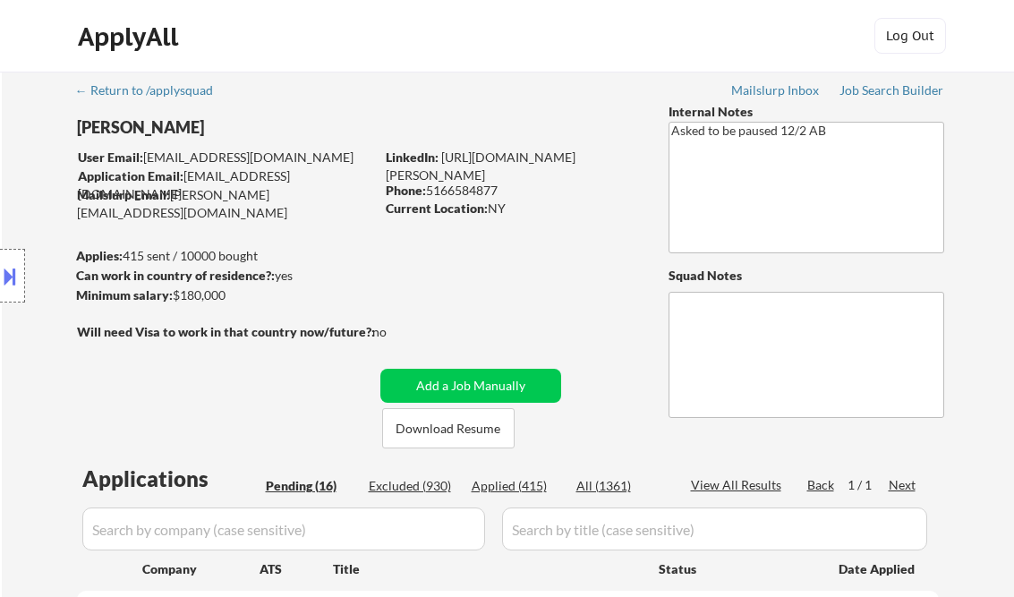
select select ""pending""
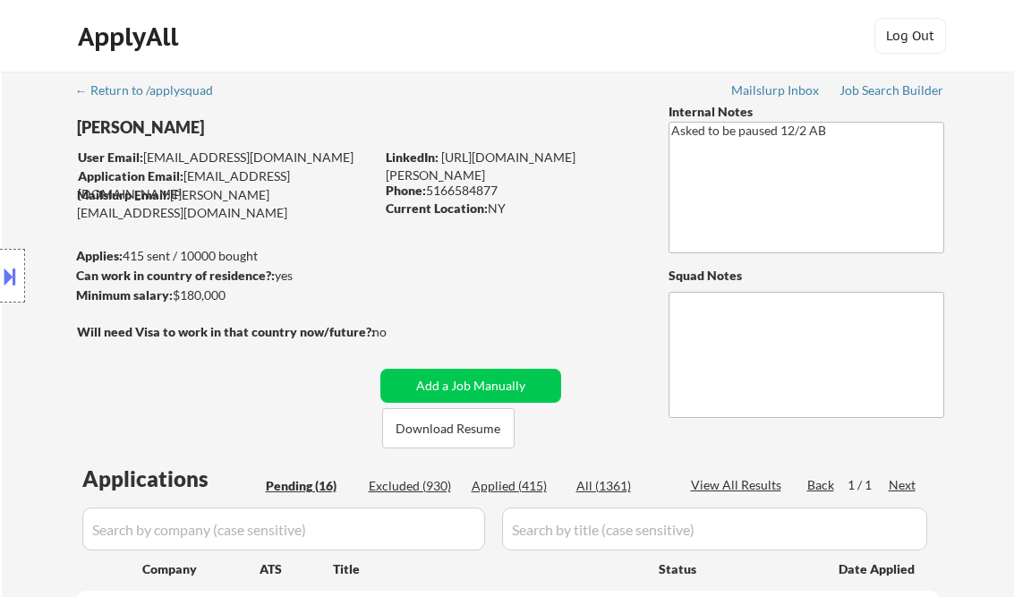
select select ""pending""
click at [890, 93] on div "Job Search Builder" at bounding box center [892, 90] width 105 height 13
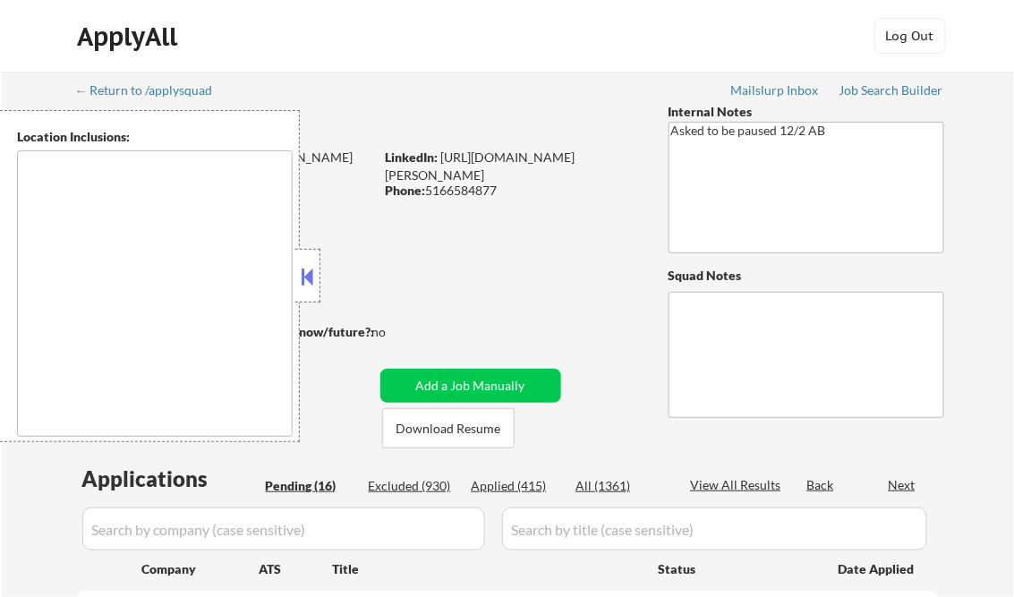
type textarea "[GEOGRAPHIC_DATA], [GEOGRAPHIC_DATA] [GEOGRAPHIC_DATA], [GEOGRAPHIC_DATA] [GEOG…"
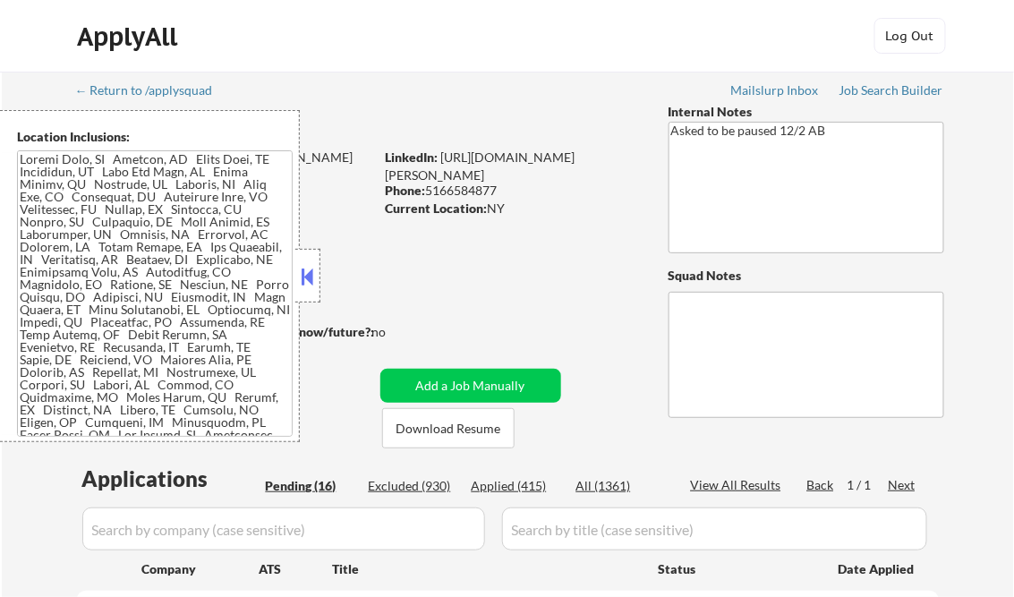
select select ""pending""
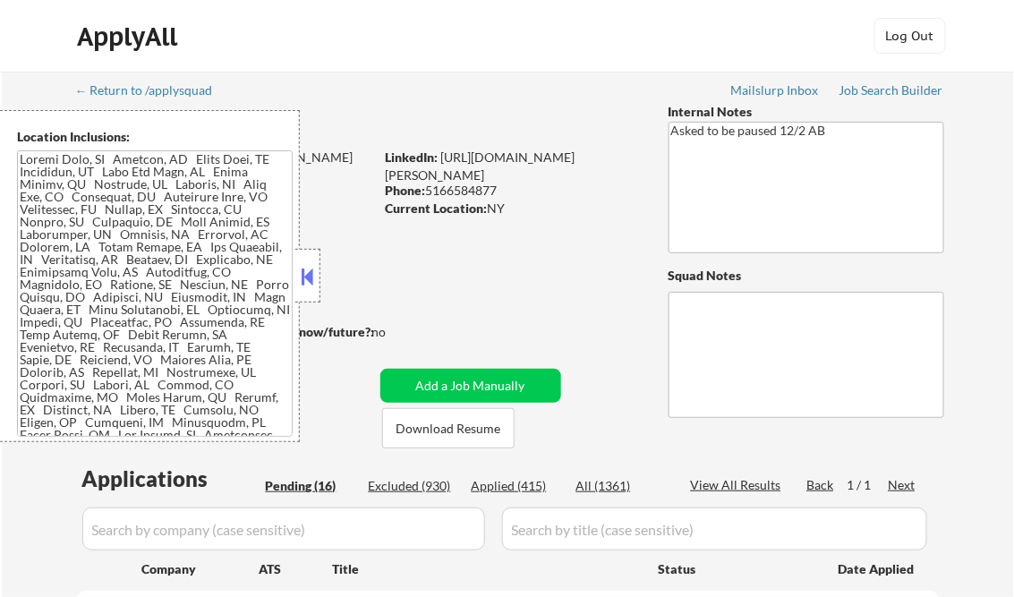
select select ""pending""
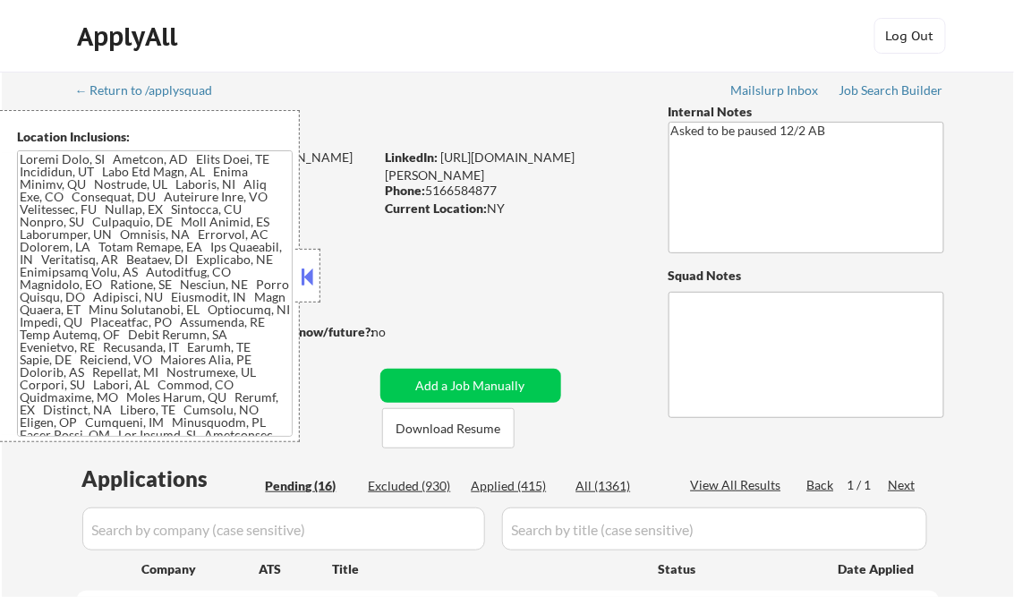
select select ""pending""
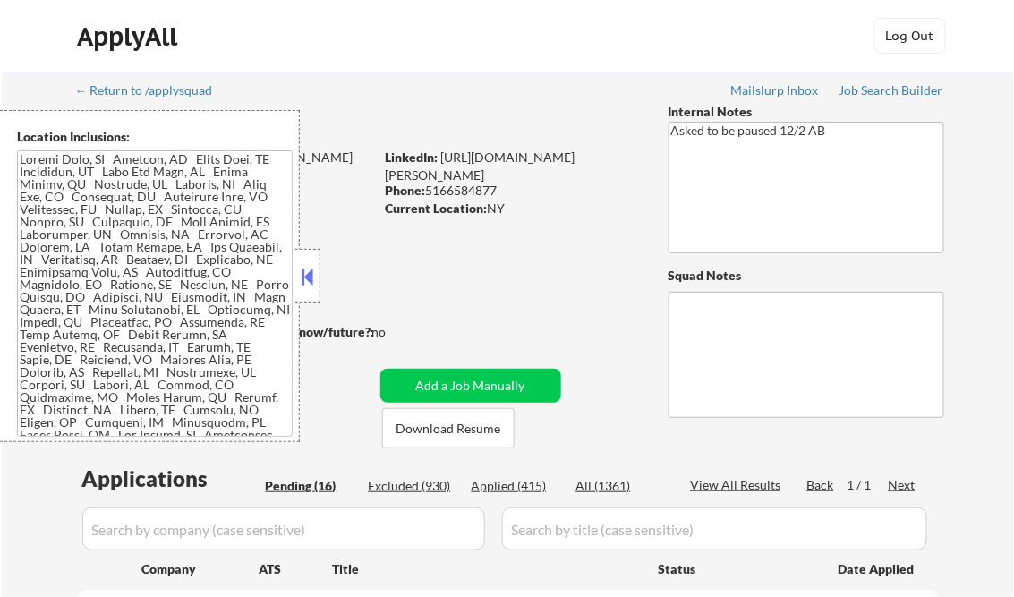
select select ""pending""
